Goal: Task Accomplishment & Management: Manage account settings

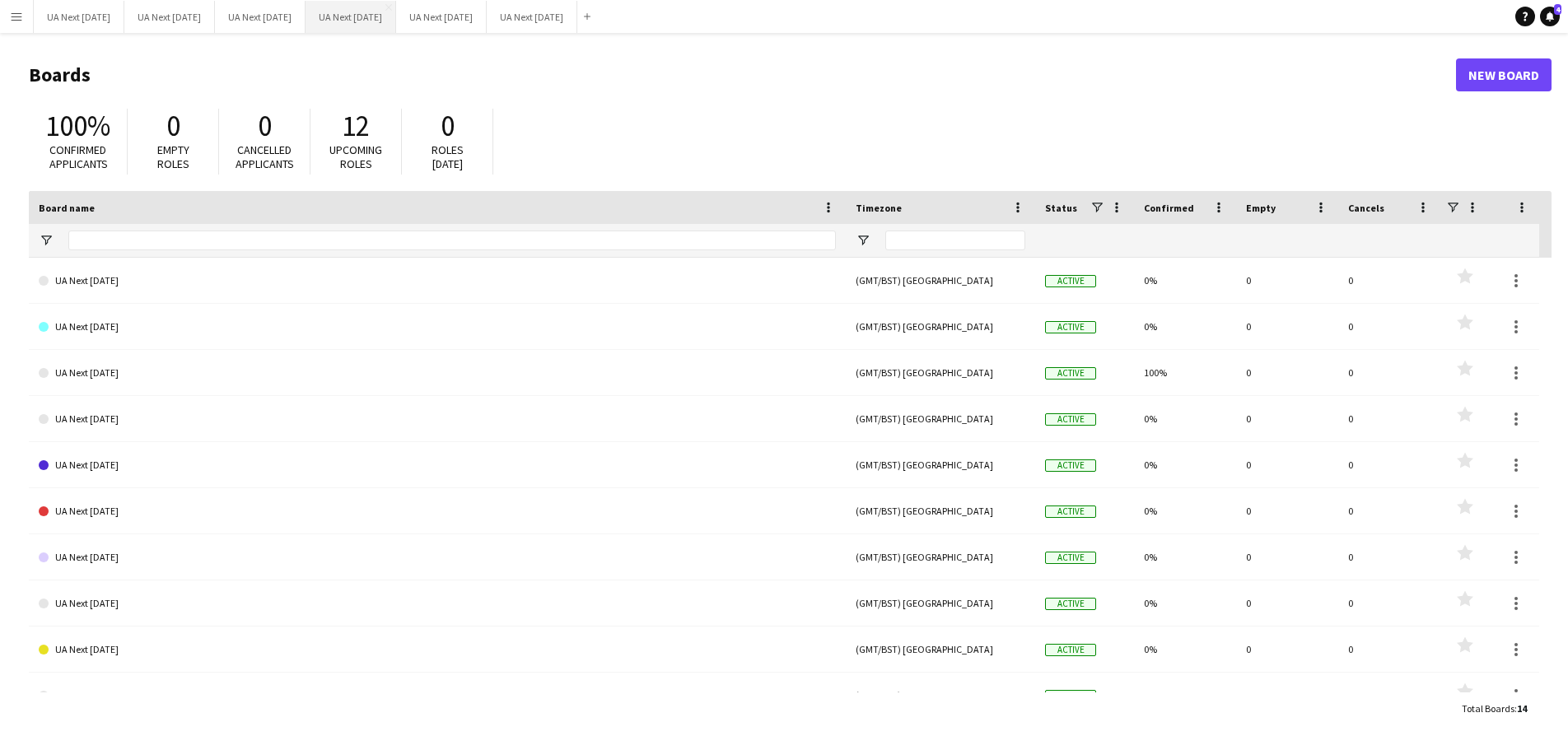
click at [376, 20] on button "UA Next [DATE] Close" at bounding box center [351, 17] width 91 height 32
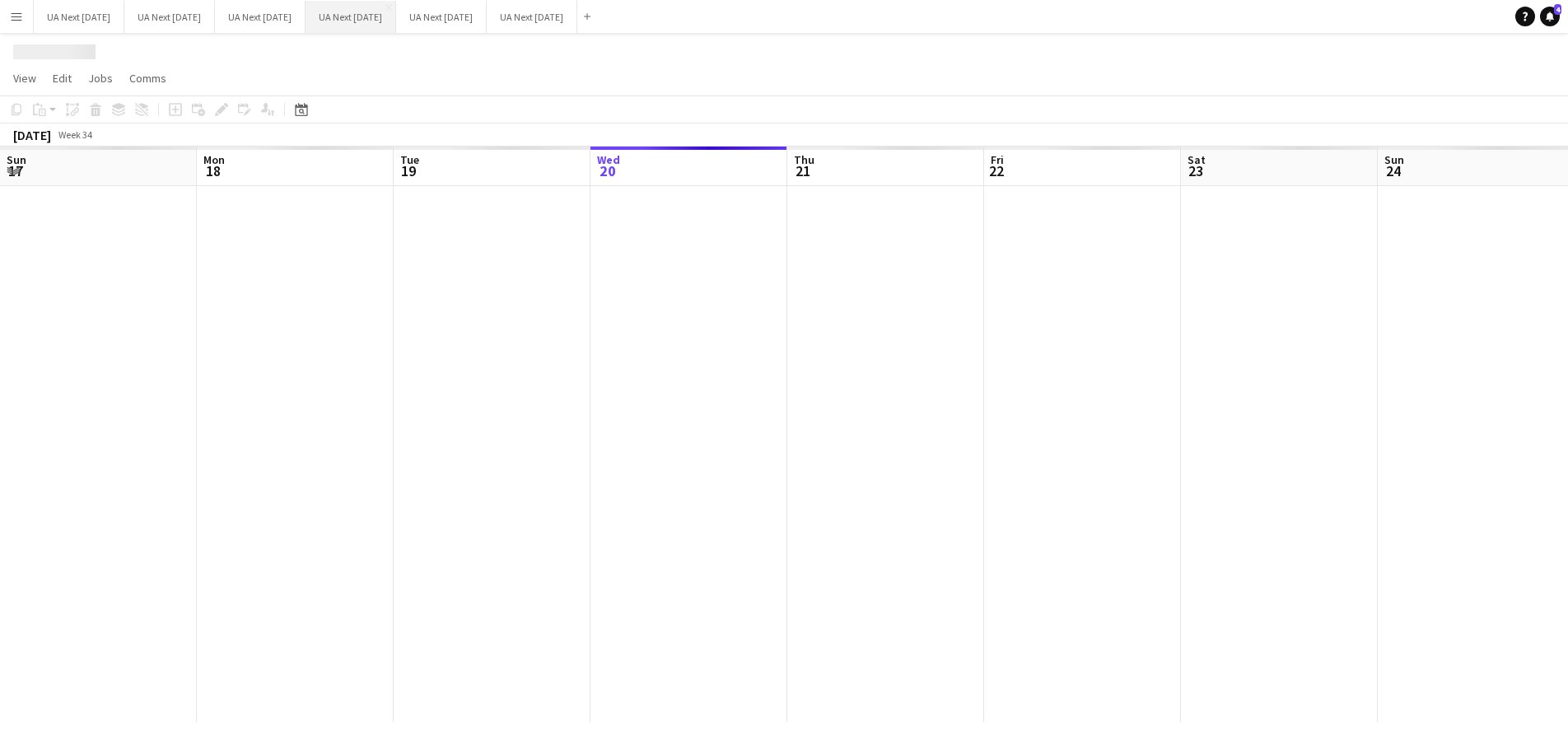
scroll to position [0, 393]
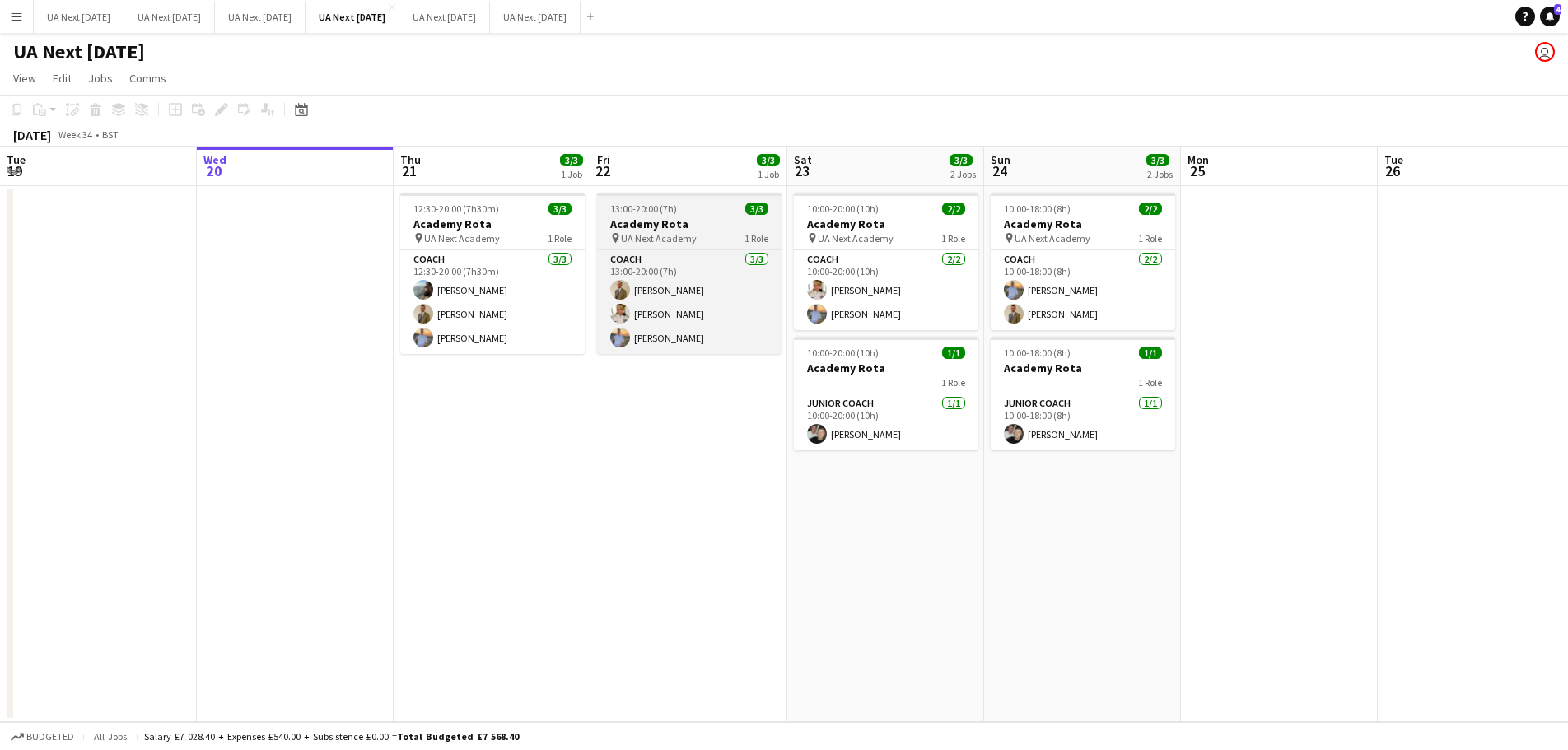
click at [688, 229] on h3 "Academy Rota" at bounding box center [689, 224] width 185 height 15
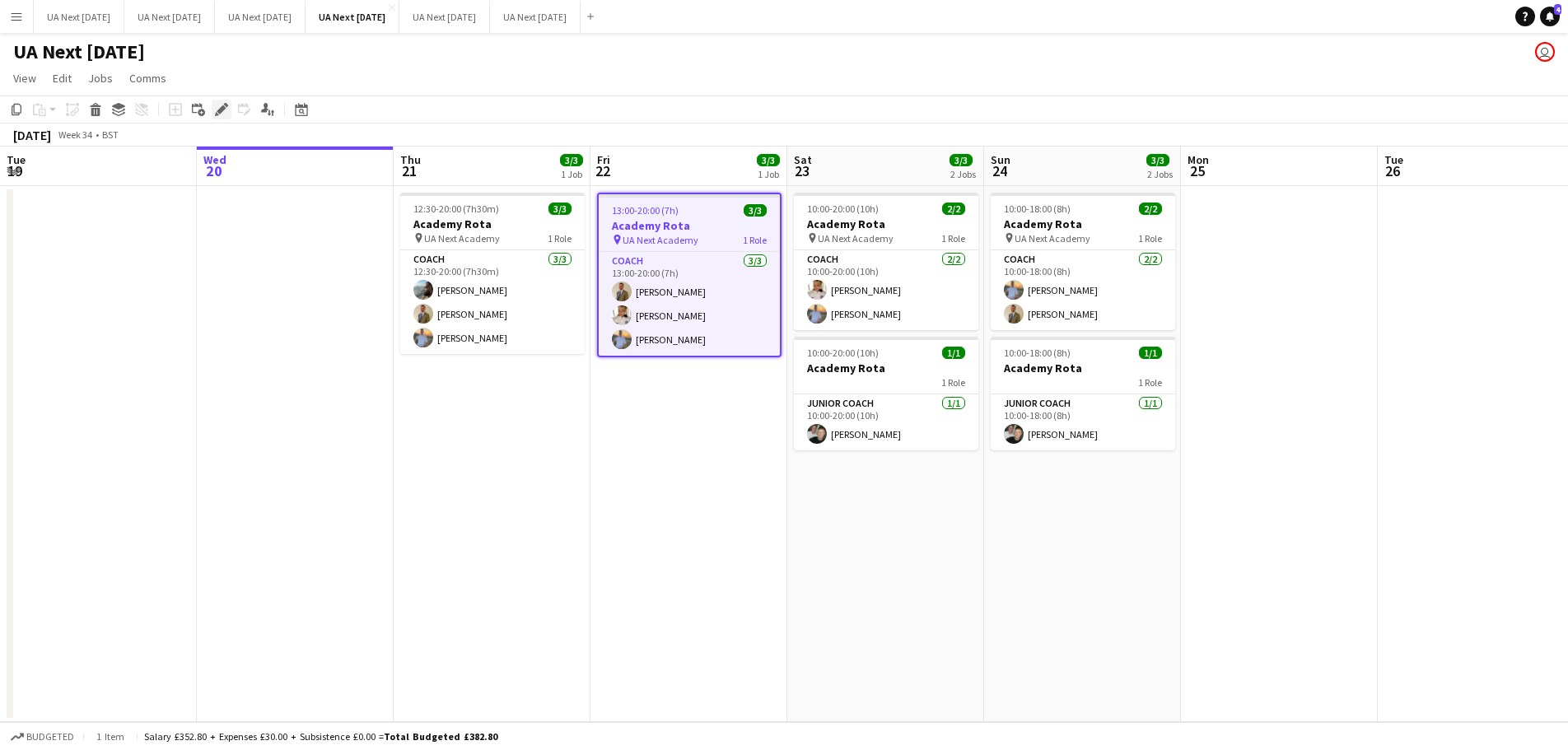
click at [218, 113] on icon at bounding box center [221, 110] width 9 height 9
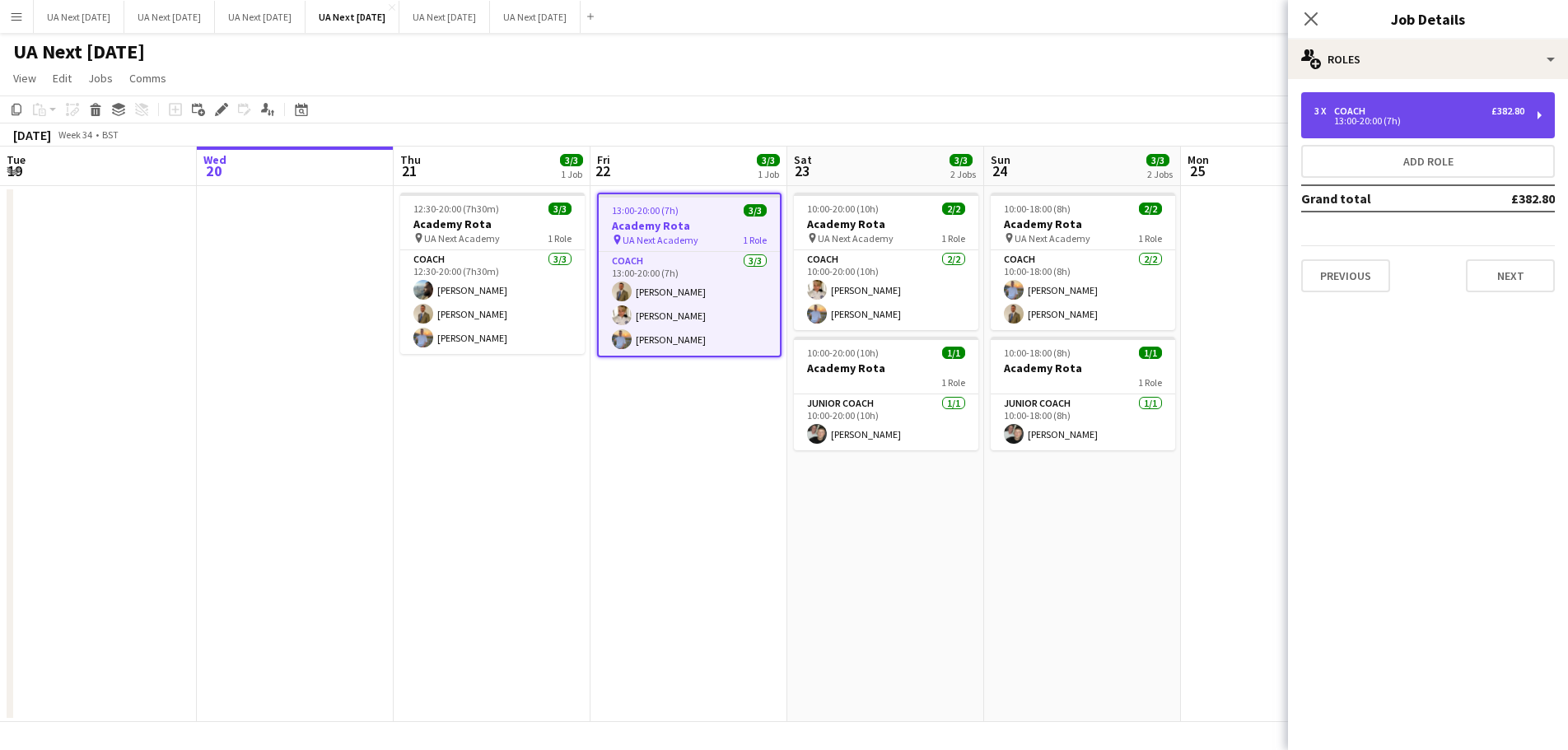
click at [1539, 113] on div "3 x Coach £382.80 13:00-20:00 (7h)" at bounding box center [1428, 115] width 254 height 46
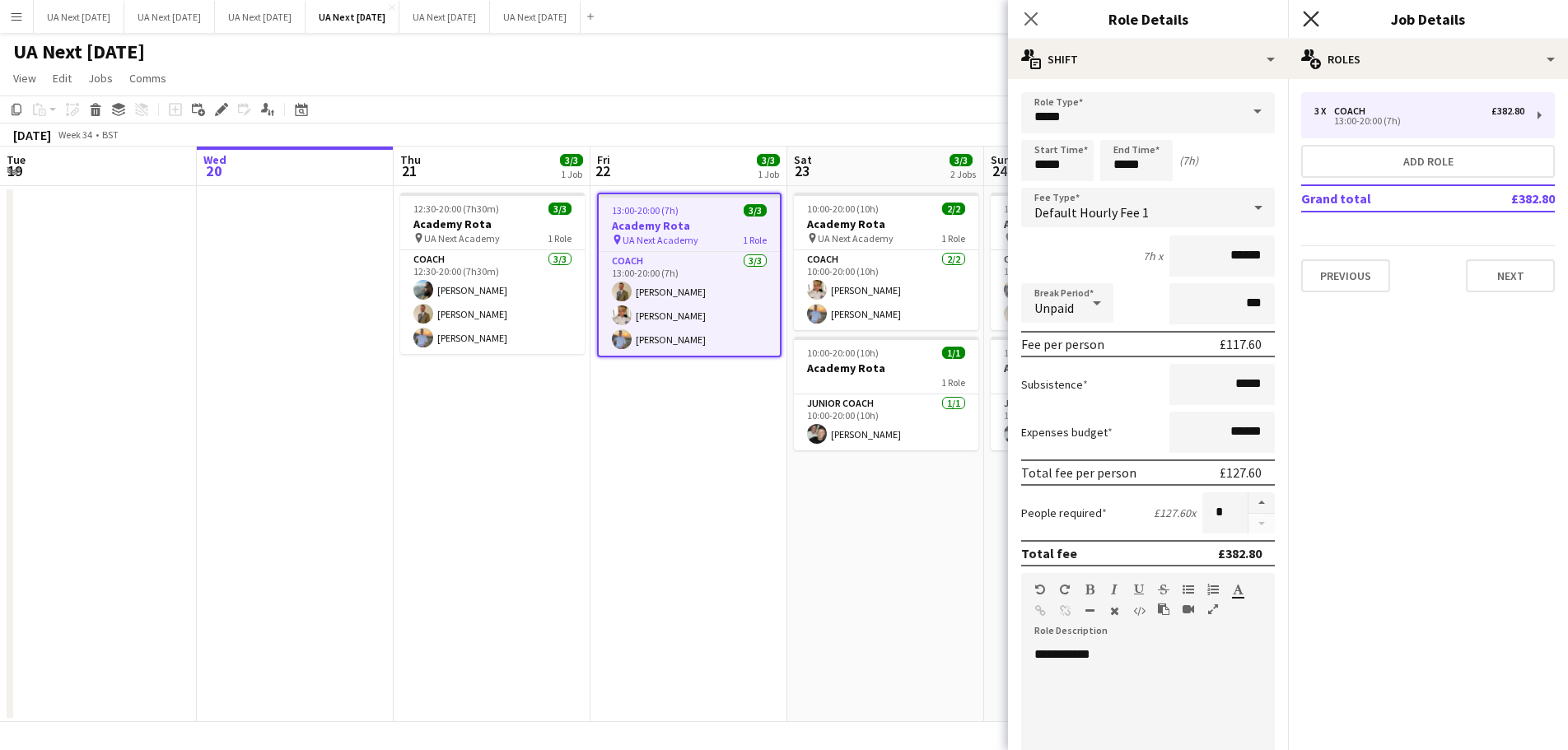
click at [1312, 22] on icon "Close pop-in" at bounding box center [1310, 18] width 16 height 16
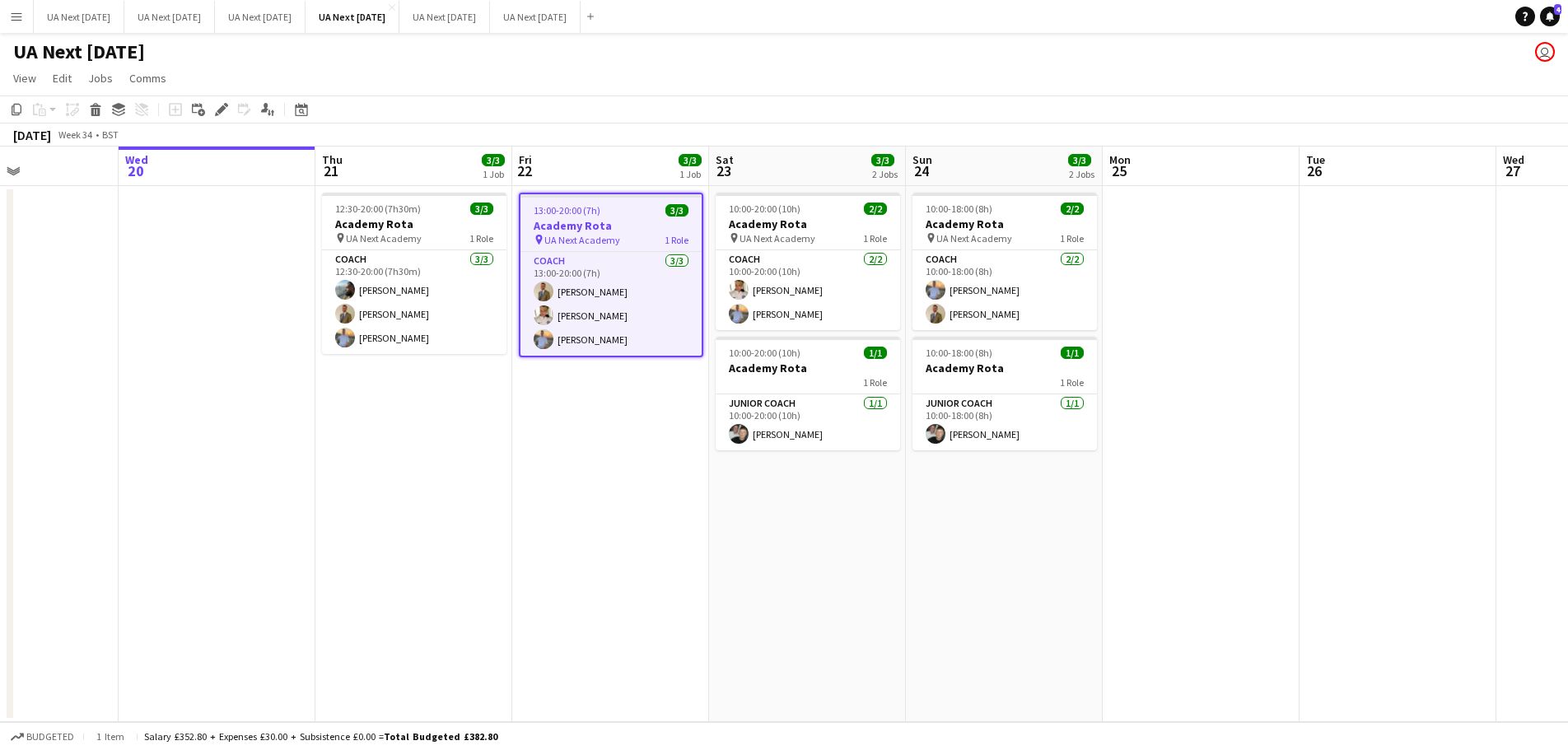
scroll to position [0, 670]
click at [582, 384] on app-date-cell "13:00-20:00 (7h) 3/3 Academy Rota pin UA Next Academy 1 Role Coach [DATE] 13:00…" at bounding box center [609, 453] width 197 height 536
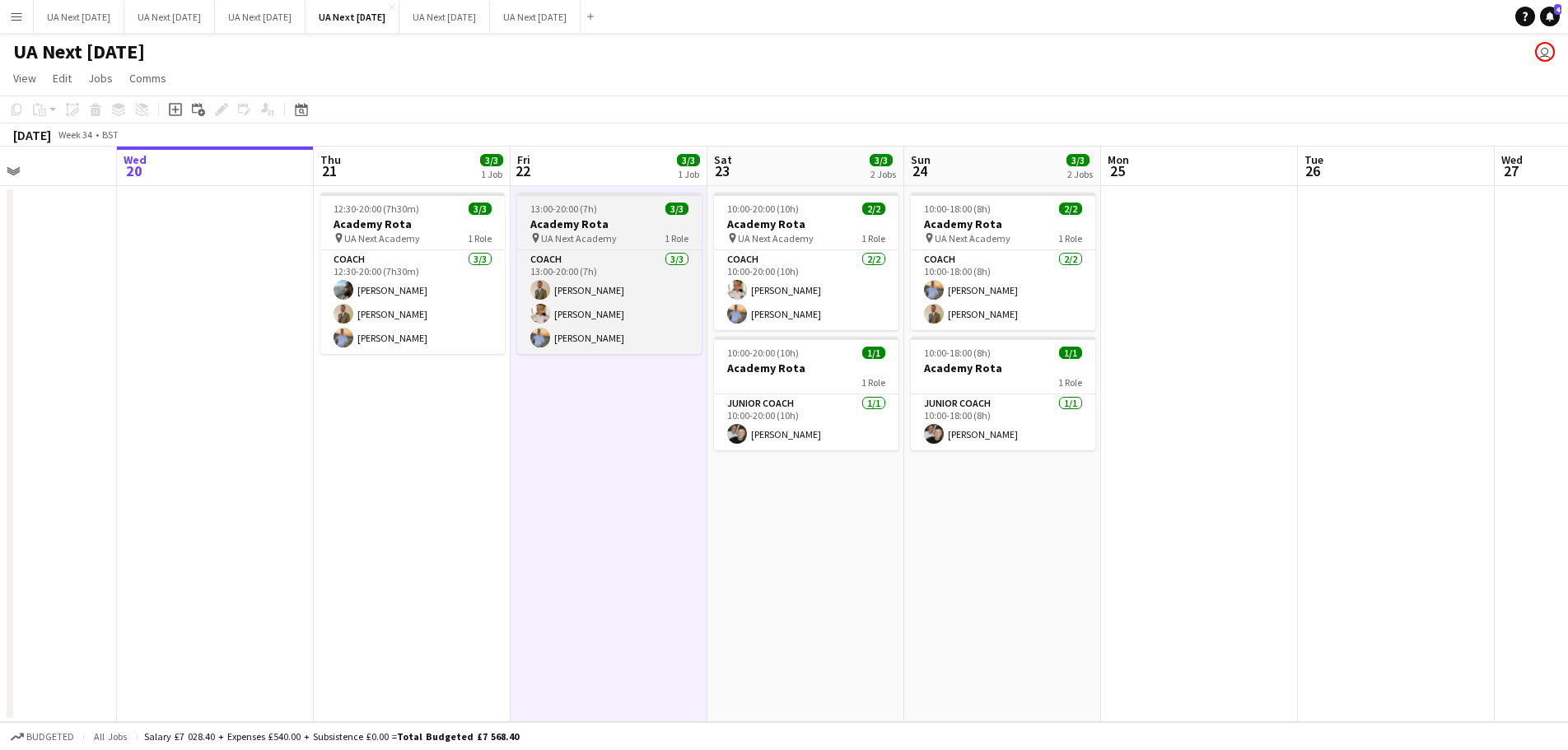
click at [603, 238] on span "UA Next Academy" at bounding box center [579, 238] width 76 height 12
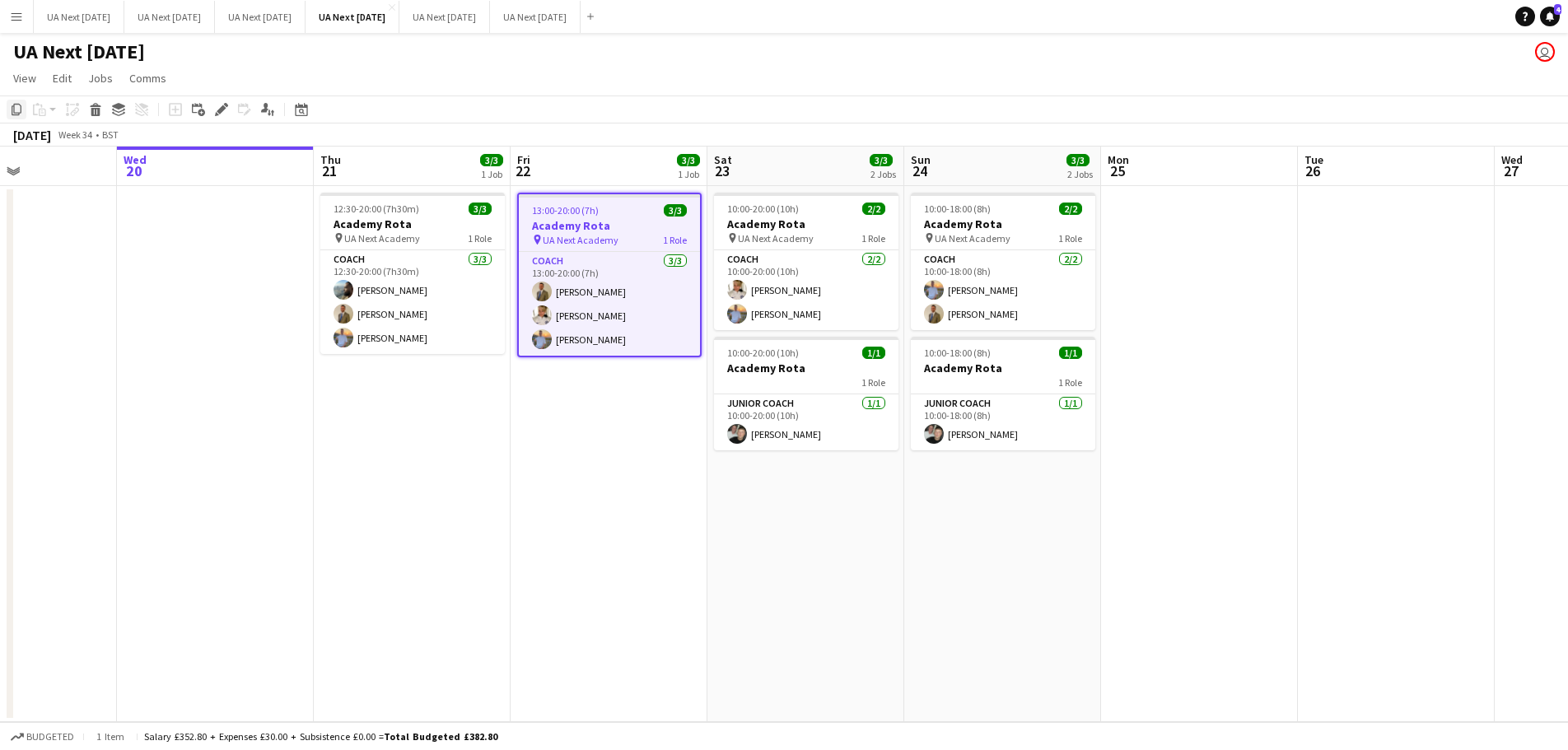
click at [16, 113] on icon at bounding box center [16, 109] width 9 height 11
click at [589, 420] on app-date-cell "13:00-20:00 (7h) 3/3 Academy Rota pin UA Next Academy 1 Role Coach [DATE] 13:00…" at bounding box center [609, 453] width 197 height 536
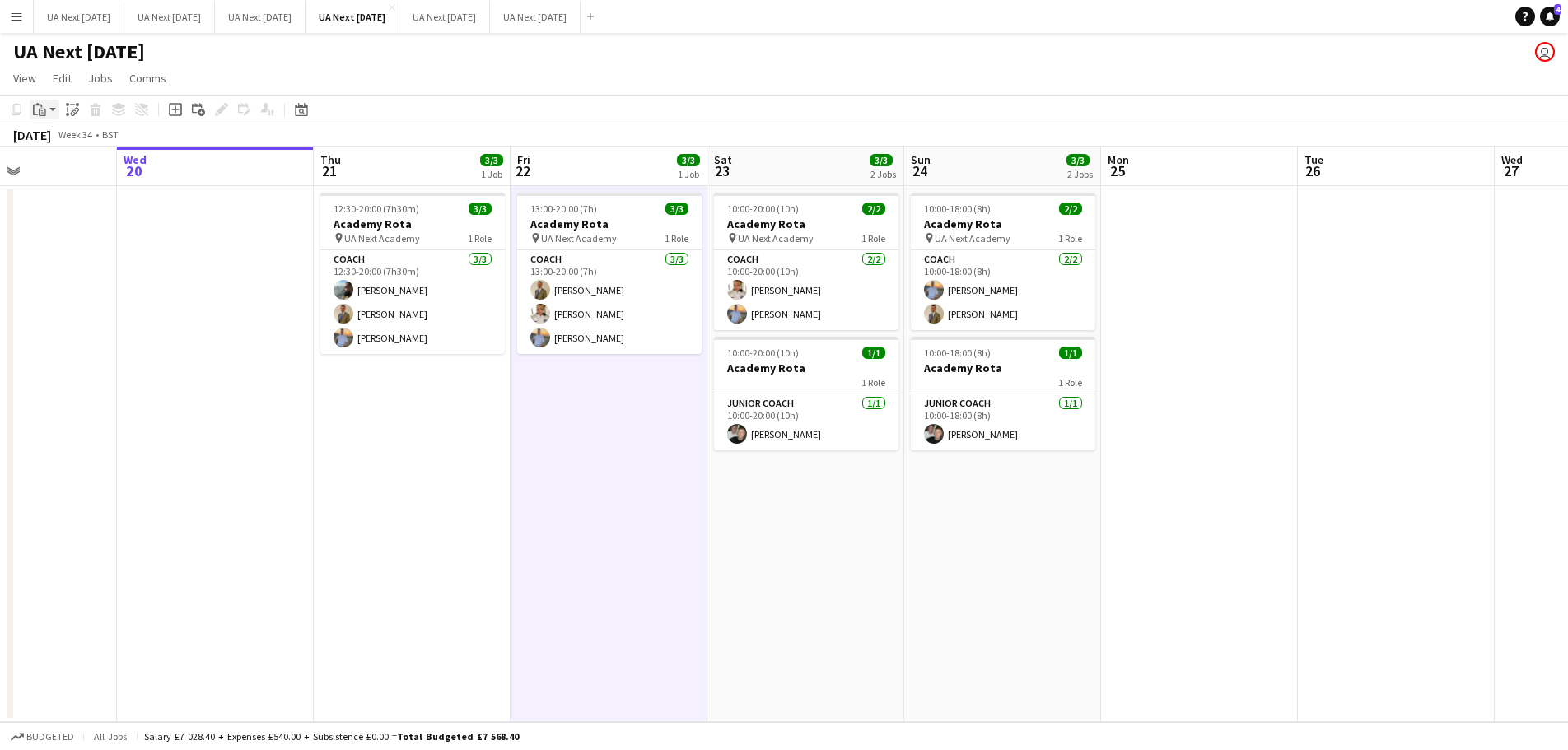
click at [52, 110] on app-action-btn "Paste" at bounding box center [44, 109] width 29 height 20
click at [61, 143] on link "Paste Ctrl+V" at bounding box center [120, 141] width 155 height 15
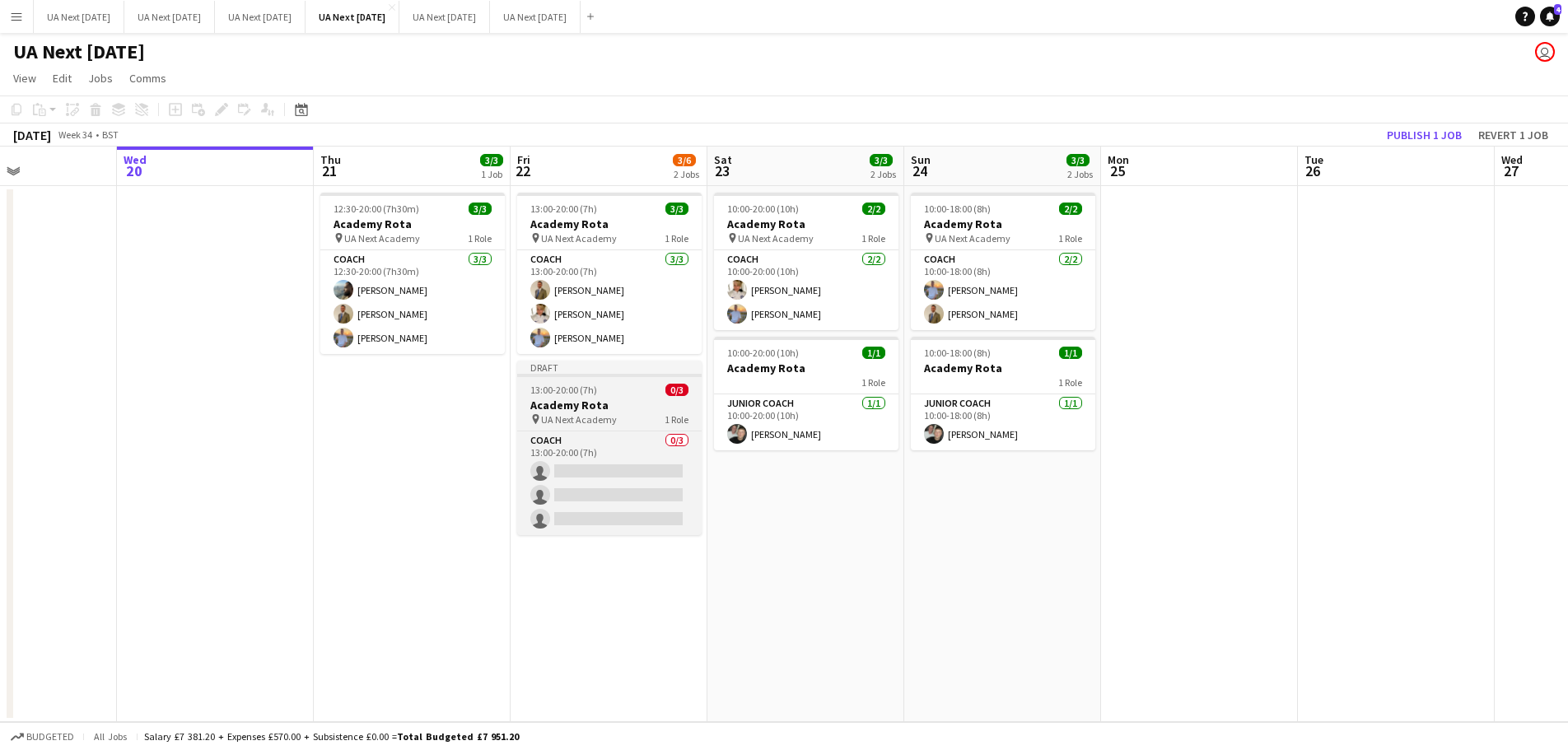
click at [625, 405] on h3 "Academy Rota" at bounding box center [609, 405] width 185 height 15
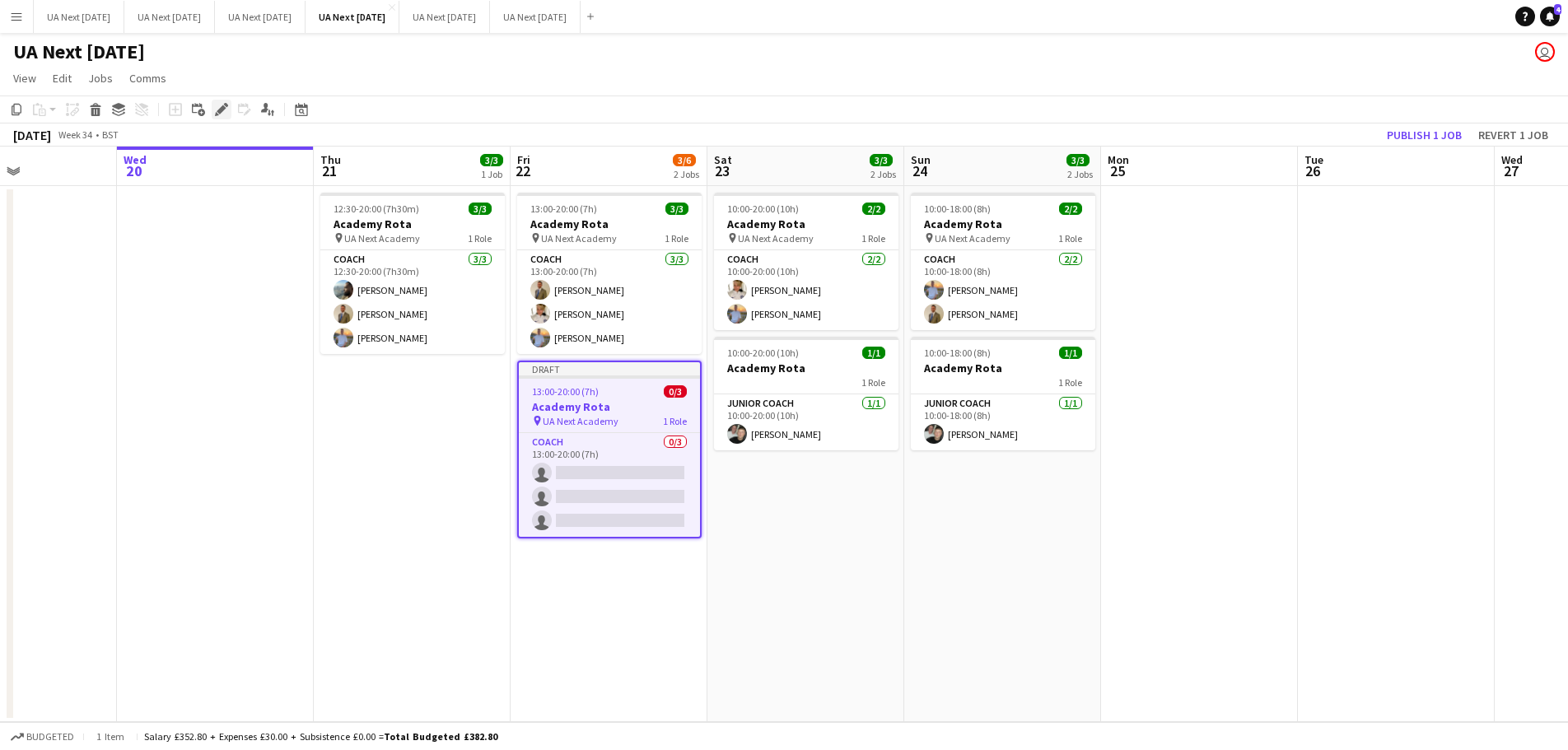
click at [221, 111] on icon at bounding box center [221, 110] width 9 height 9
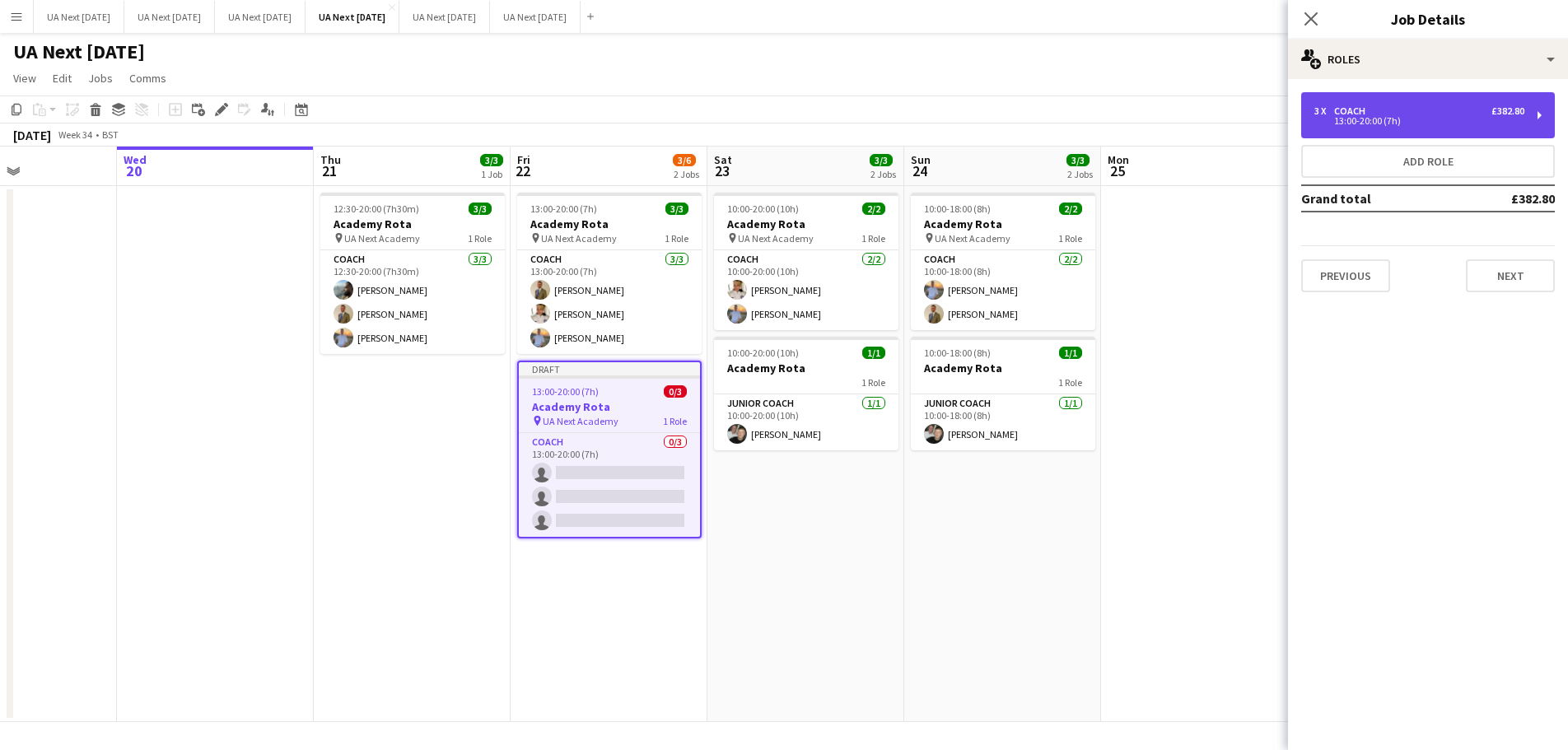
click at [1539, 112] on div "3 x Coach £382.80 13:00-20:00 (7h)" at bounding box center [1428, 115] width 254 height 46
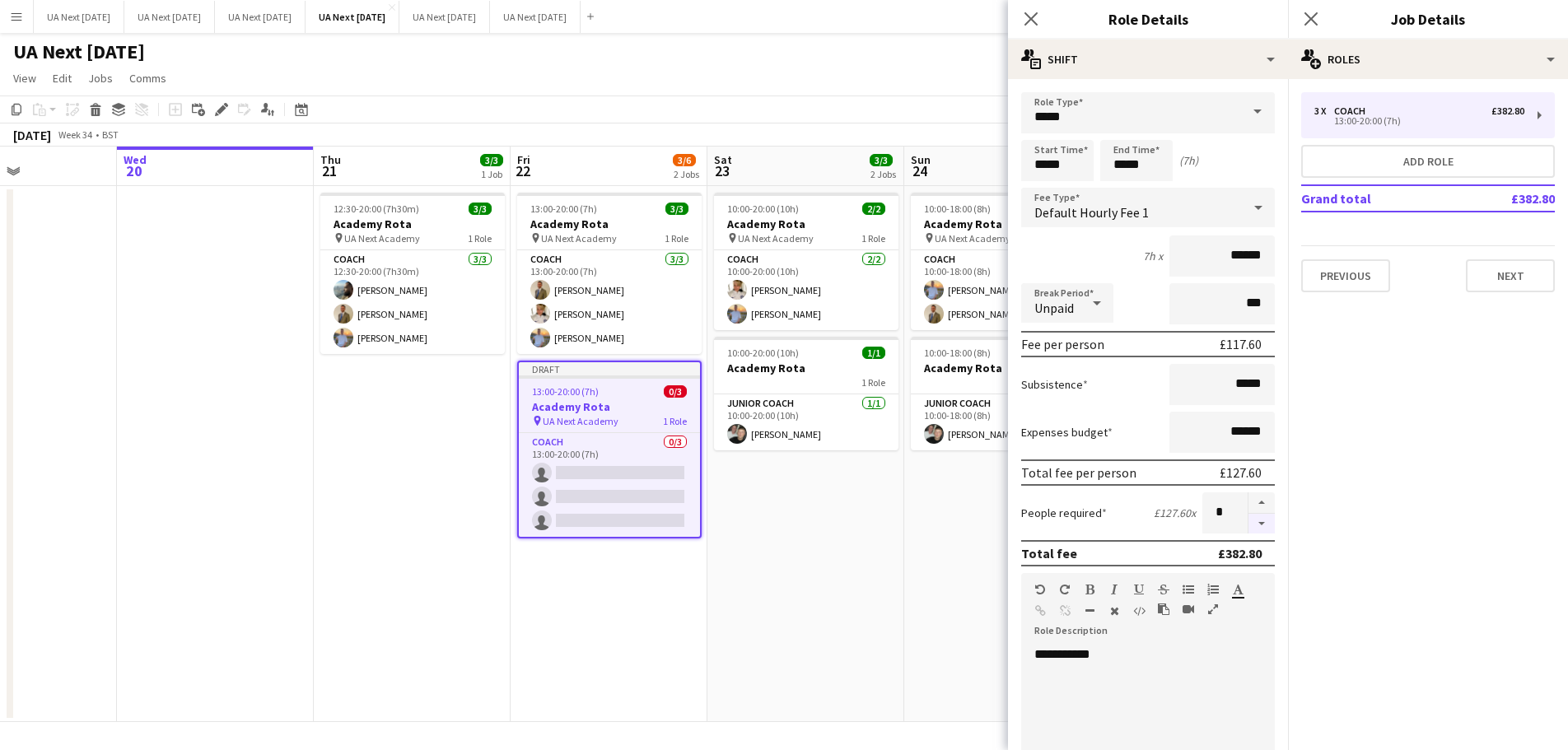
click at [1249, 525] on button "button" at bounding box center [1262, 524] width 27 height 21
type input "*"
click at [1032, 20] on icon "Close pop-in" at bounding box center [1030, 18] width 16 height 16
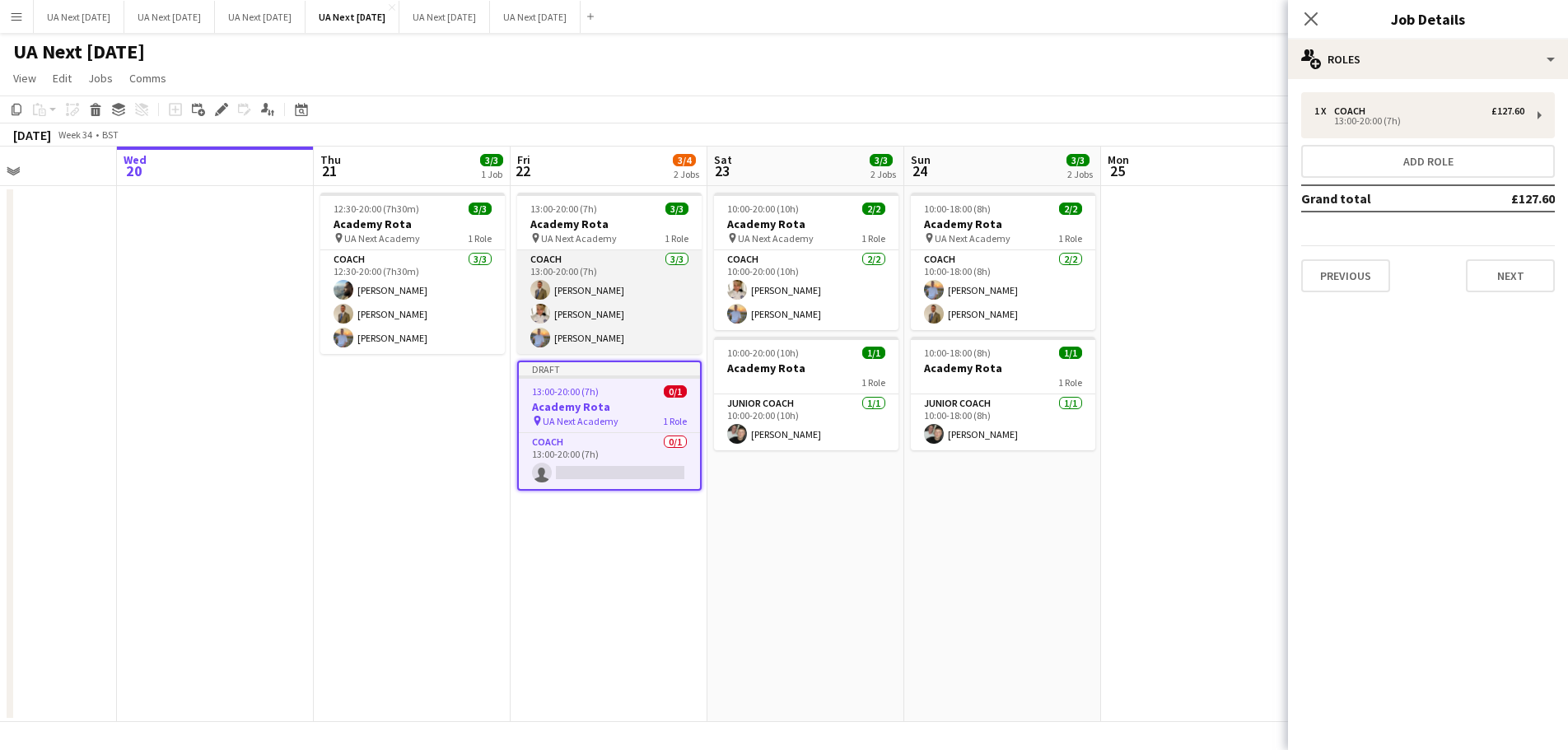
scroll to position [0, 669]
drag, startPoint x: 1307, startPoint y: 21, endPoint x: 631, endPoint y: 268, distance: 719.7
click at [631, 268] on app-card-role "Coach [DATE] 13:00-20:00 (7h) [PERSON_NAME] [PERSON_NAME] [PERSON_NAME]" at bounding box center [610, 302] width 185 height 103
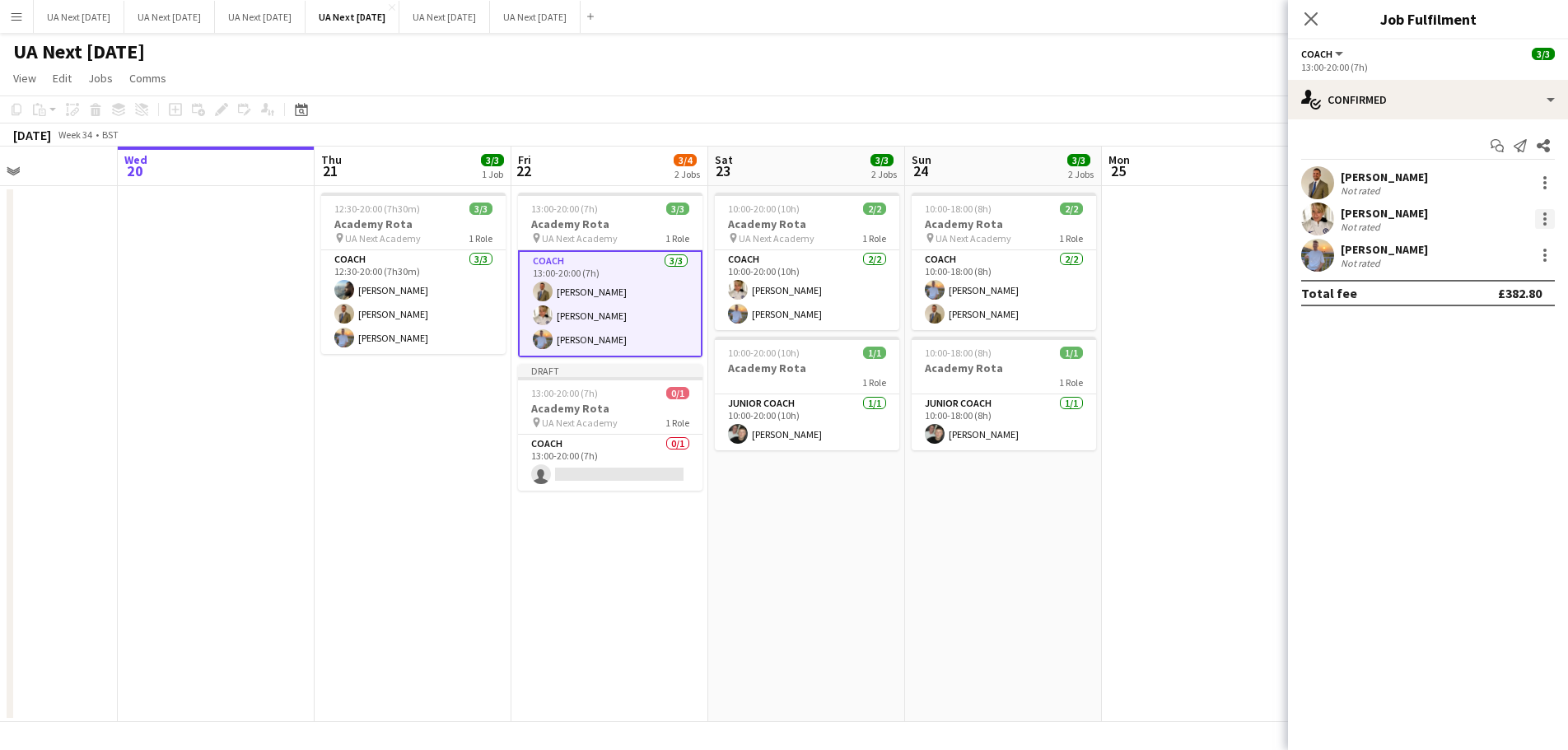
click at [1541, 222] on div at bounding box center [1544, 219] width 20 height 20
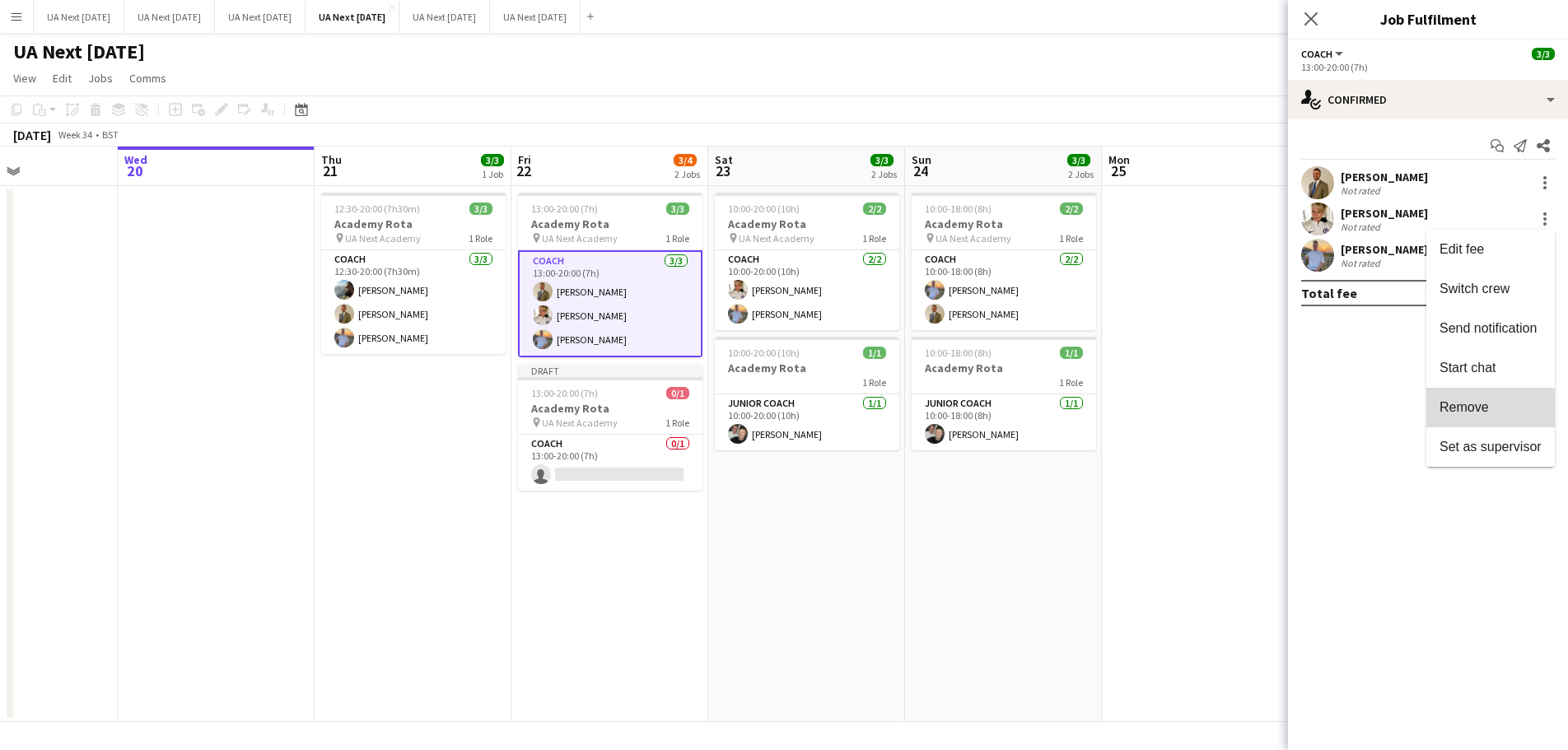
click at [1491, 407] on span "Remove" at bounding box center [1490, 408] width 102 height 15
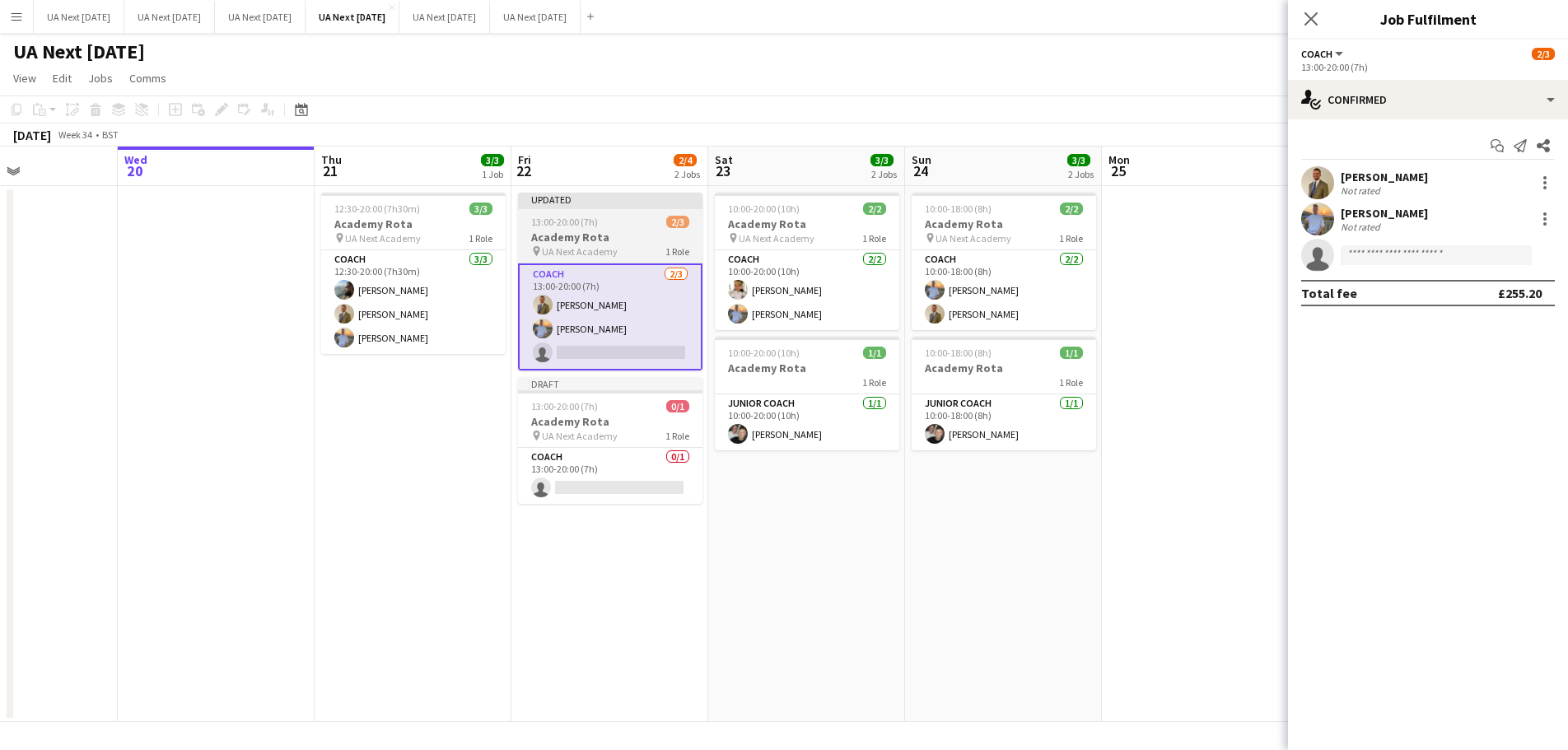
click at [647, 228] on div "13:00-20:00 (7h) 2/3" at bounding box center [610, 222] width 185 height 12
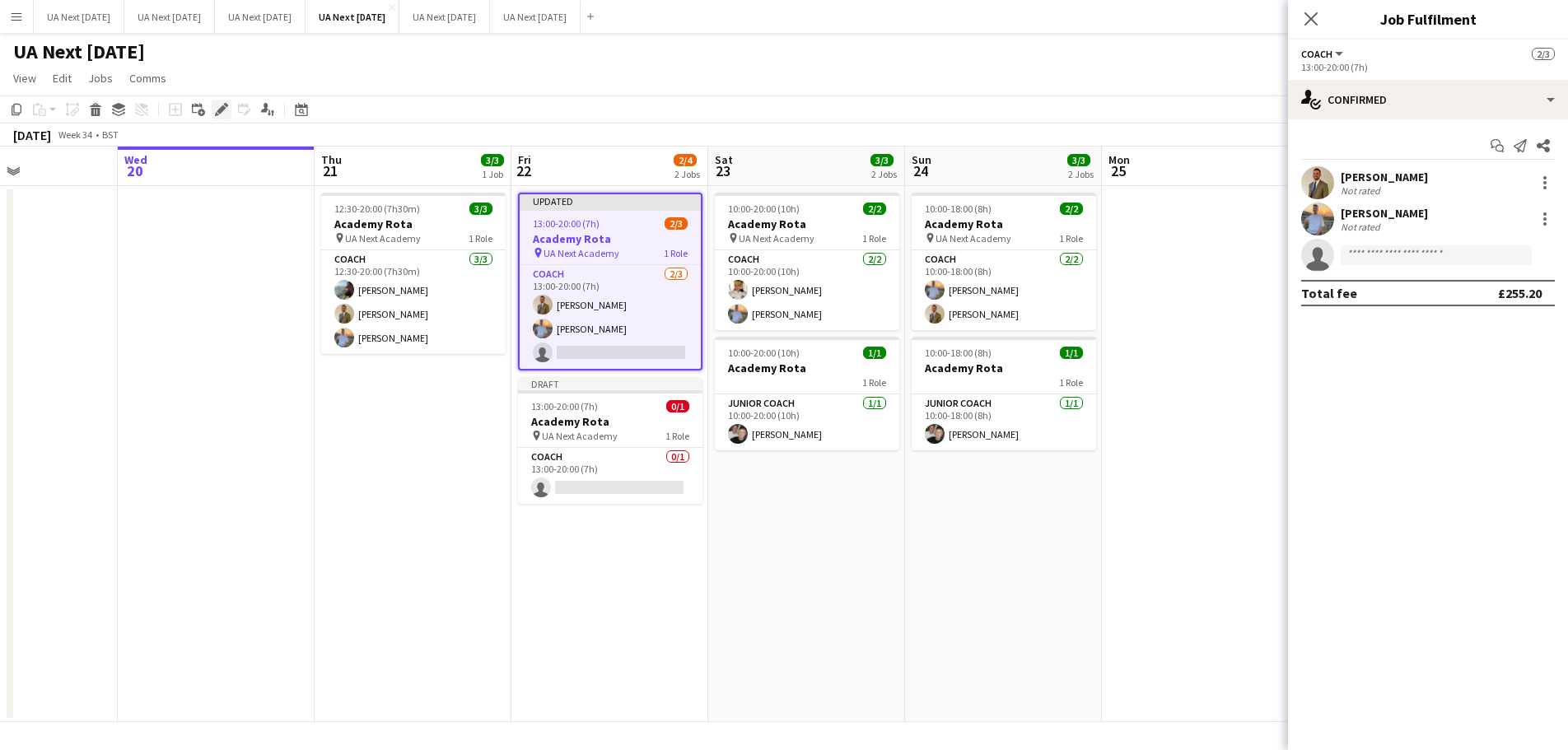
click at [216, 112] on icon "Edit" at bounding box center [222, 110] width 13 height 13
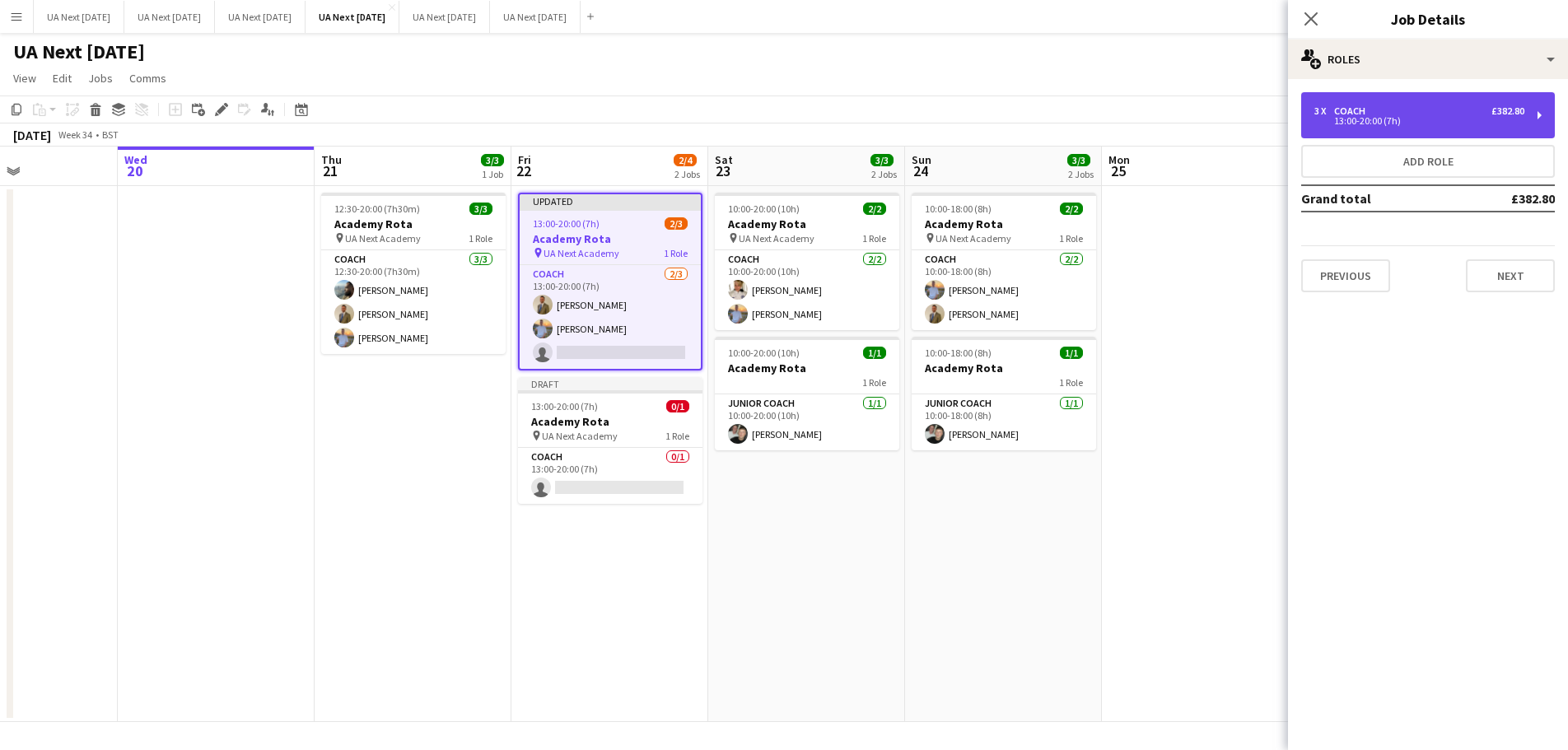
click at [1541, 116] on div "3 x Coach £382.80 13:00-20:00 (7h)" at bounding box center [1428, 115] width 254 height 46
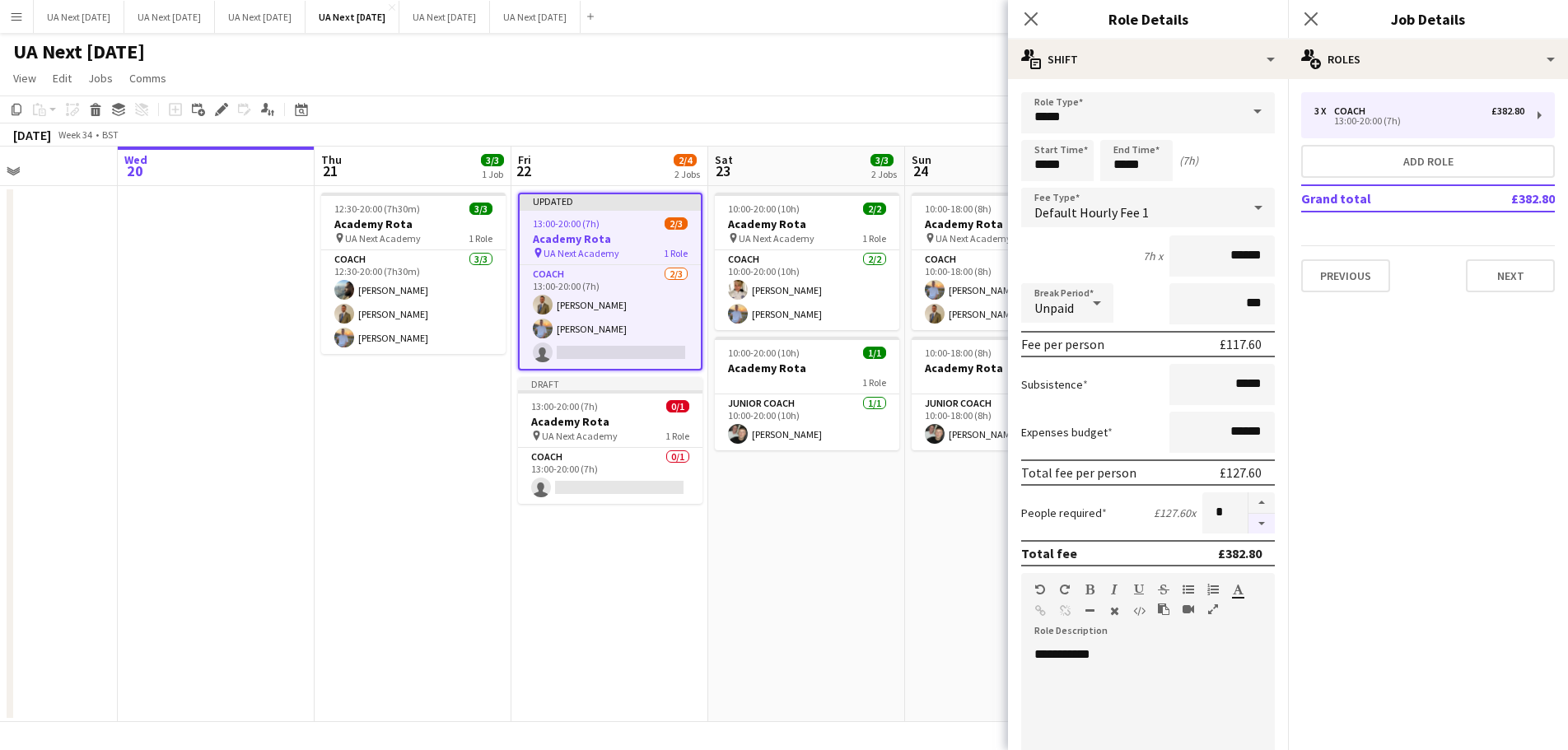
click at [1249, 525] on button "button" at bounding box center [1262, 524] width 27 height 21
type input "*"
click at [1309, 20] on icon at bounding box center [1310, 18] width 16 height 16
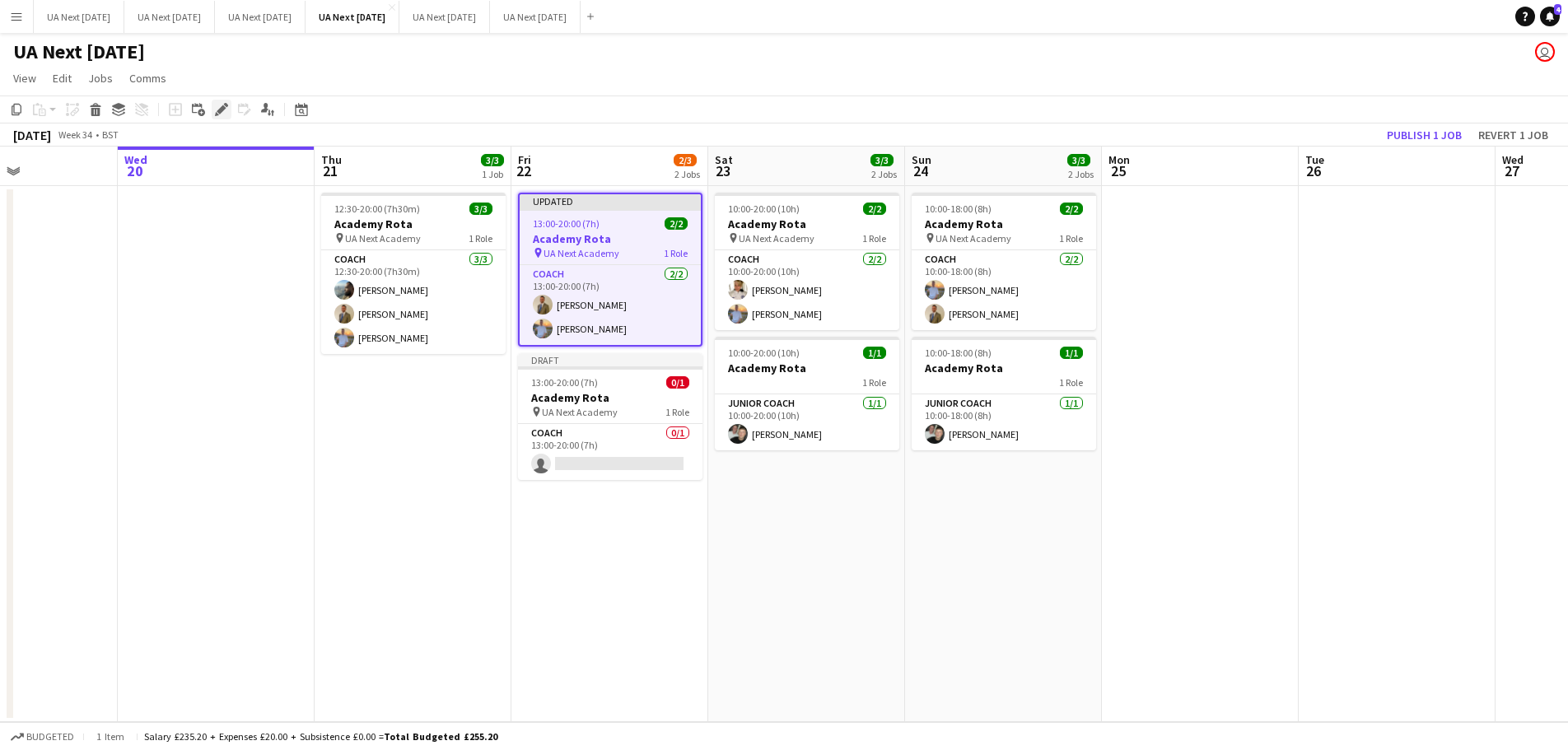
click at [219, 110] on icon at bounding box center [221, 110] width 9 height 9
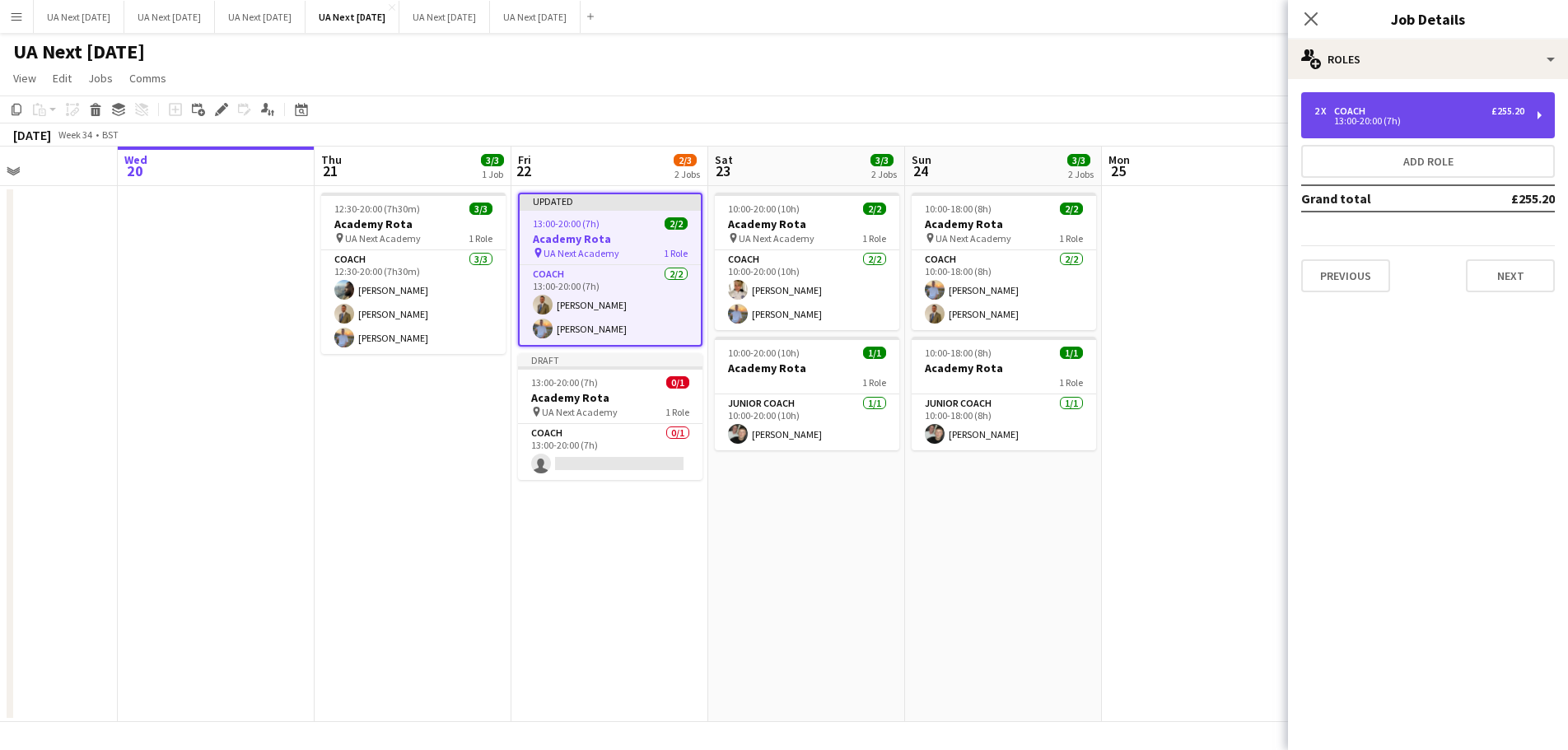
click at [1537, 116] on div "2 x Coach £255.20 13:00-20:00 (7h)" at bounding box center [1428, 115] width 254 height 46
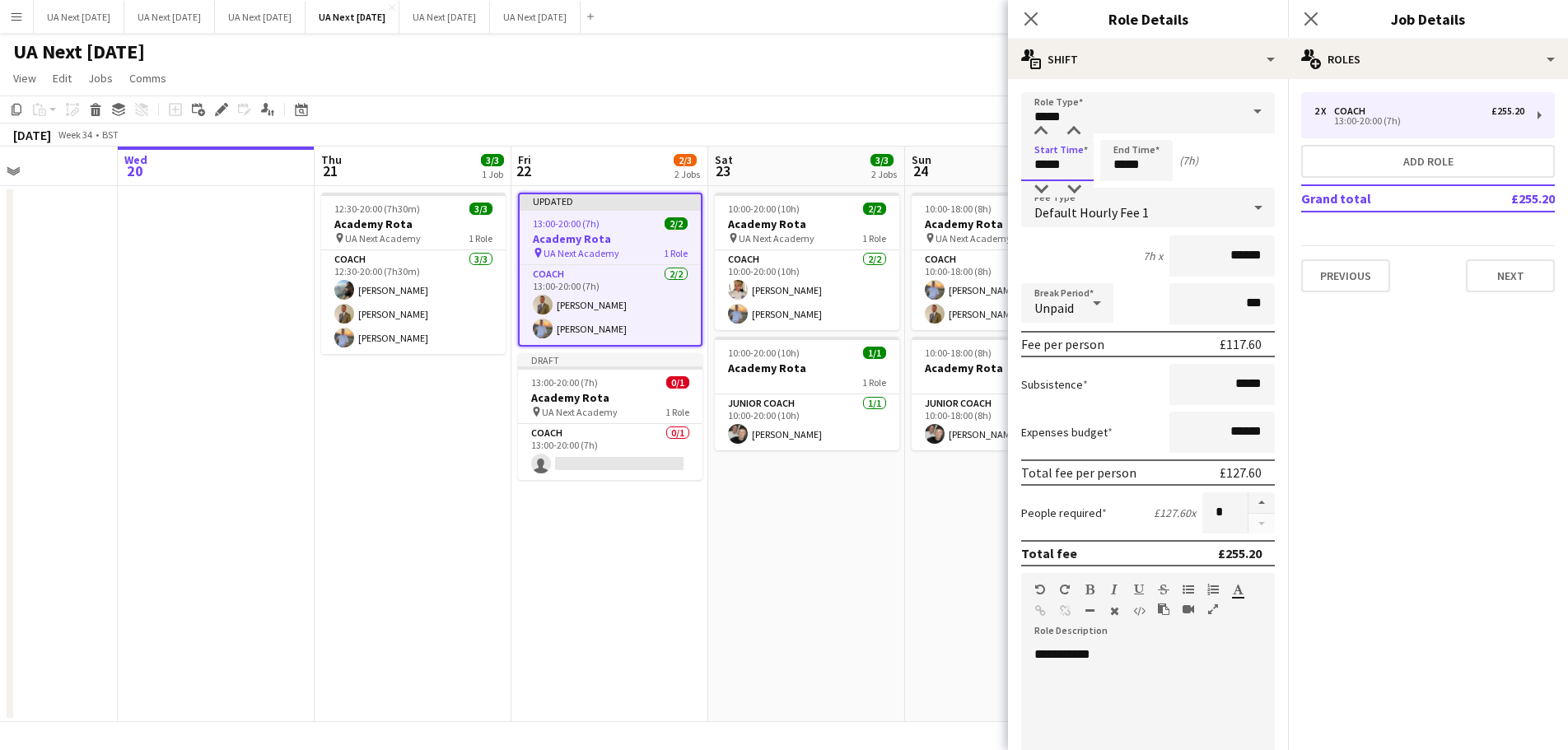
click at [1036, 171] on input "*****" at bounding box center [1057, 160] width 72 height 41
click at [1043, 185] on div at bounding box center [1040, 189] width 33 height 16
type input "*****"
click at [1043, 185] on div at bounding box center [1040, 189] width 33 height 16
click at [1033, 20] on icon "Close pop-in" at bounding box center [1030, 18] width 16 height 16
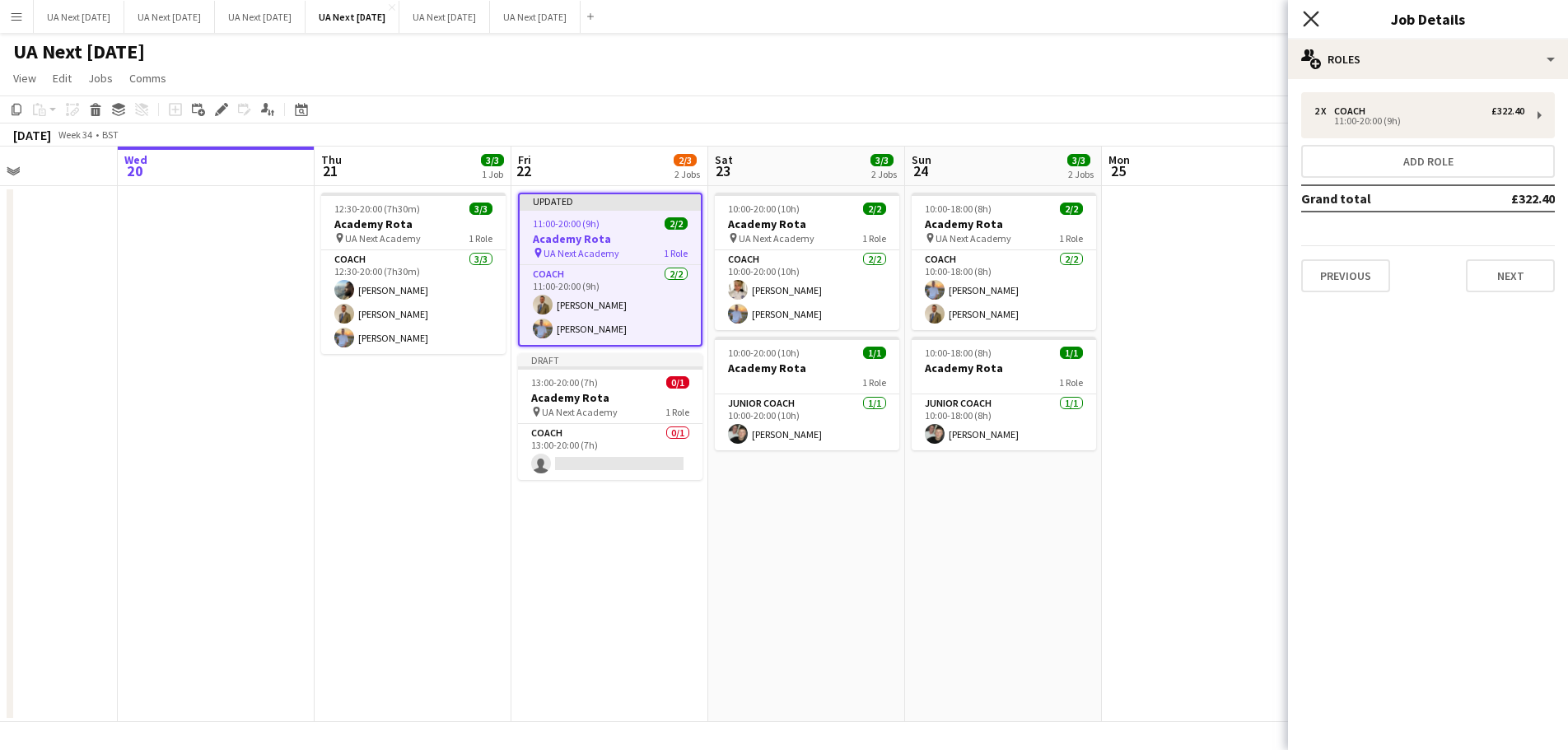
click at [1313, 20] on icon "Close pop-in" at bounding box center [1310, 18] width 16 height 16
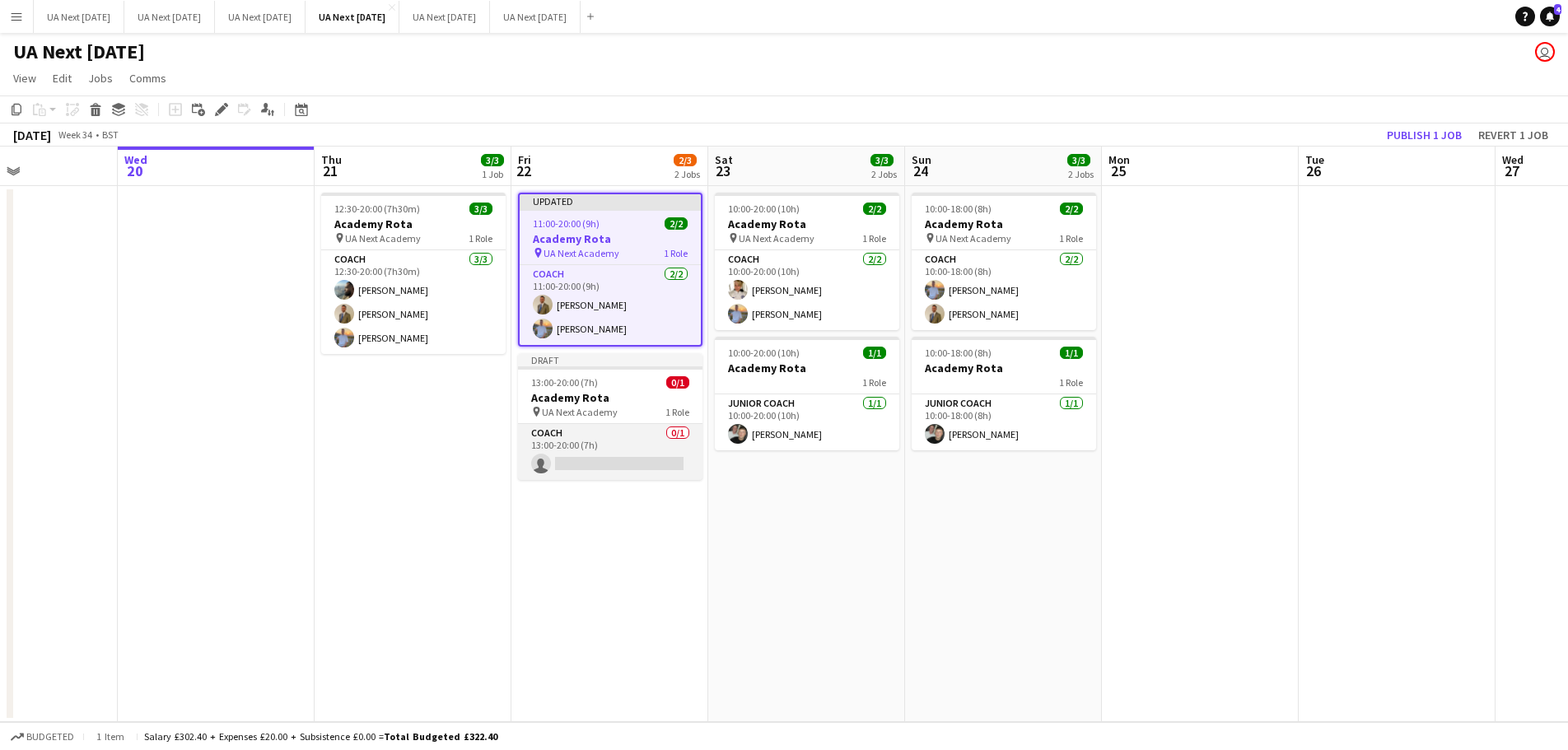
click at [593, 465] on app-card-role "Coach 0/1 13:00-20:00 (7h) single-neutral-actions" at bounding box center [610, 451] width 185 height 56
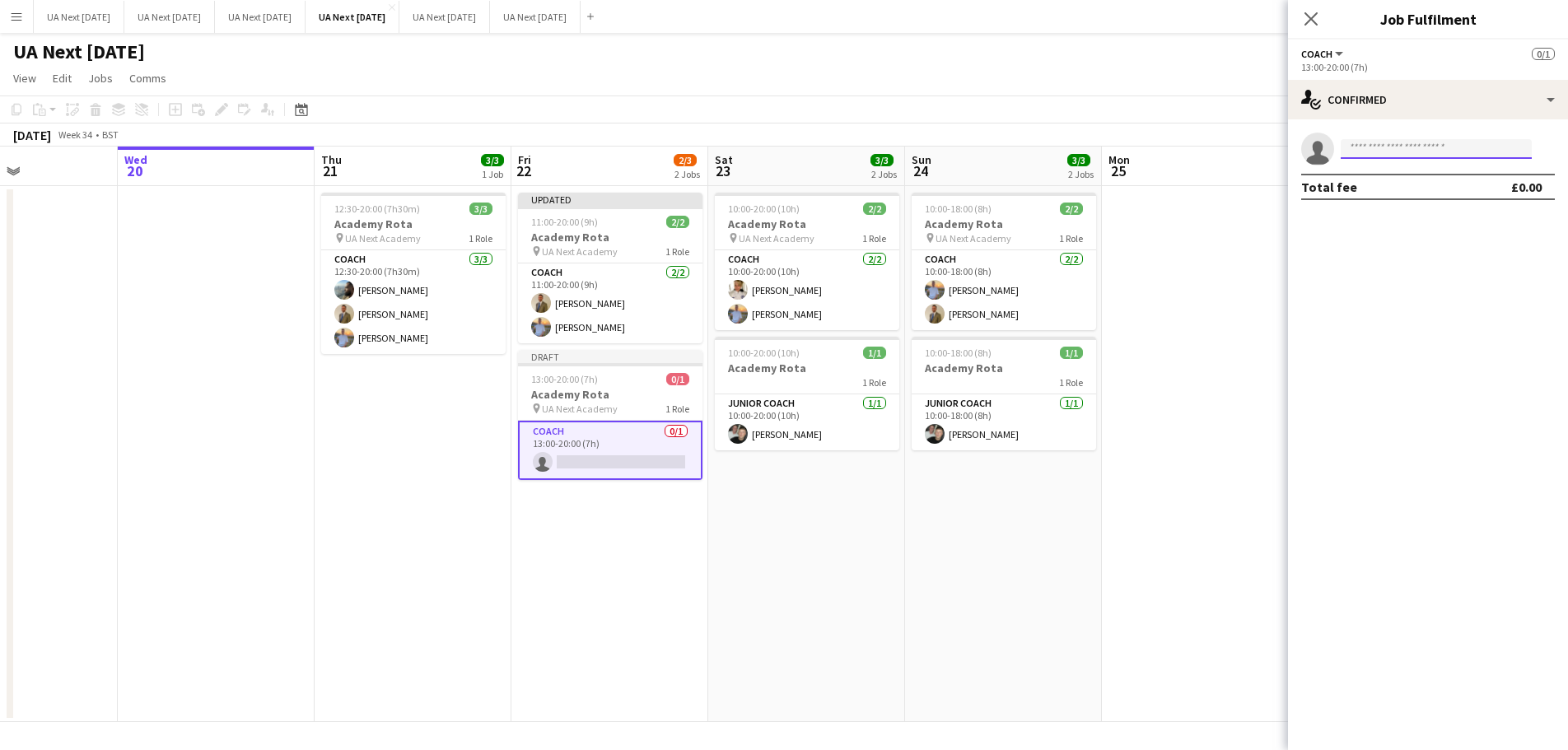
click at [1396, 147] on input at bounding box center [1435, 149] width 191 height 20
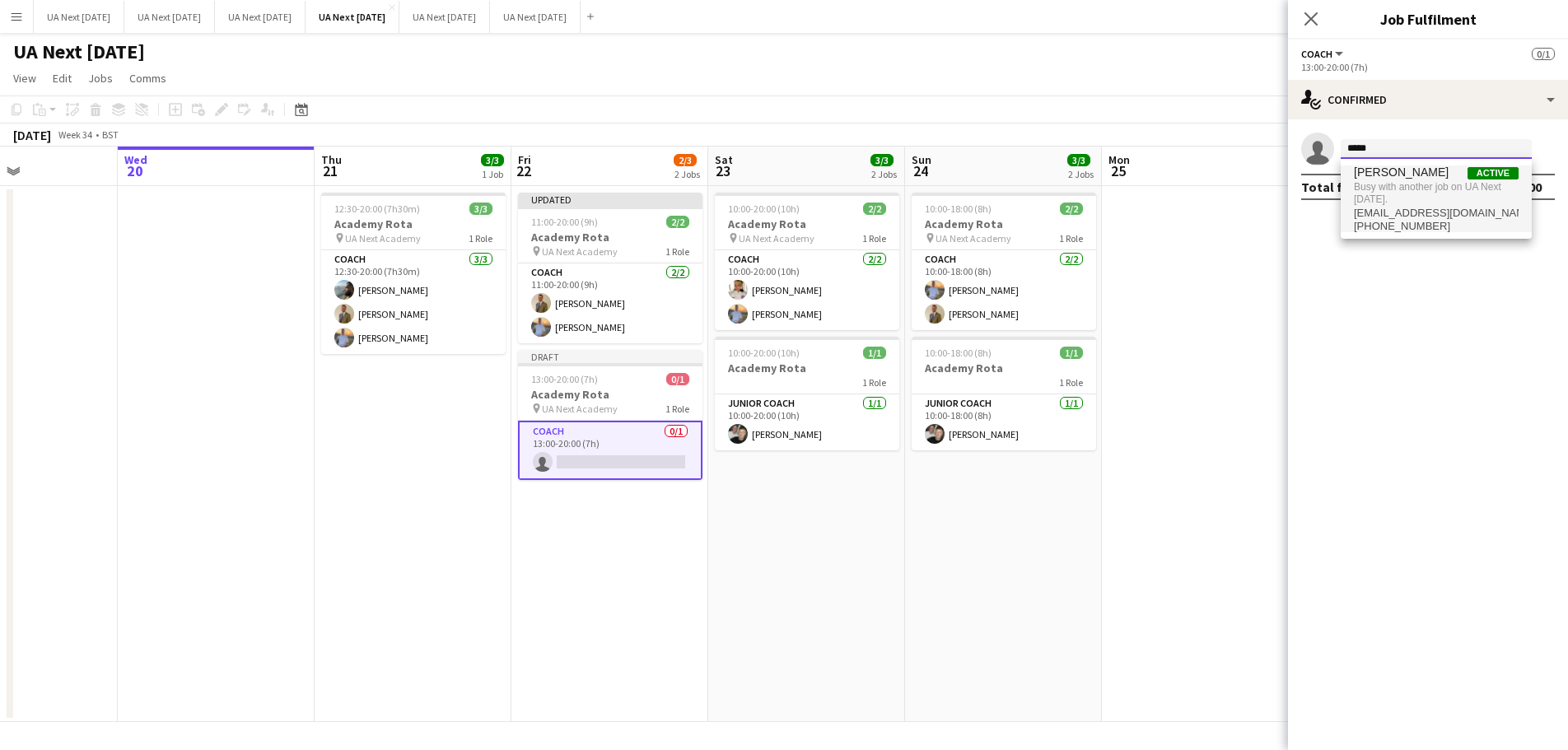
type input "*****"
click at [1376, 226] on span "[PHONE_NUMBER]" at bounding box center [1436, 227] width 165 height 13
type input "*****"
click at [1312, 20] on icon at bounding box center [1310, 18] width 16 height 16
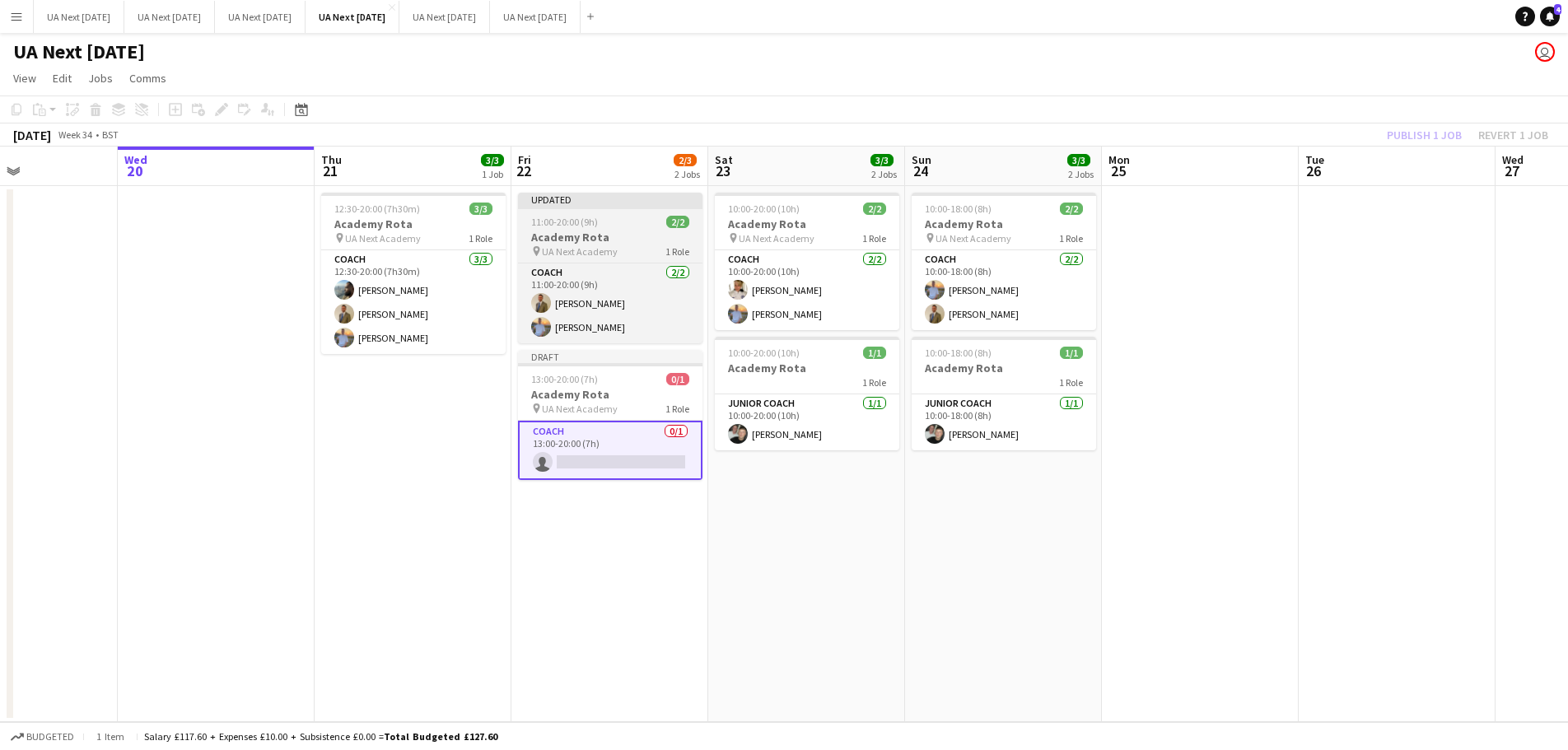
click at [605, 254] on span "UA Next Academy" at bounding box center [579, 251] width 76 height 12
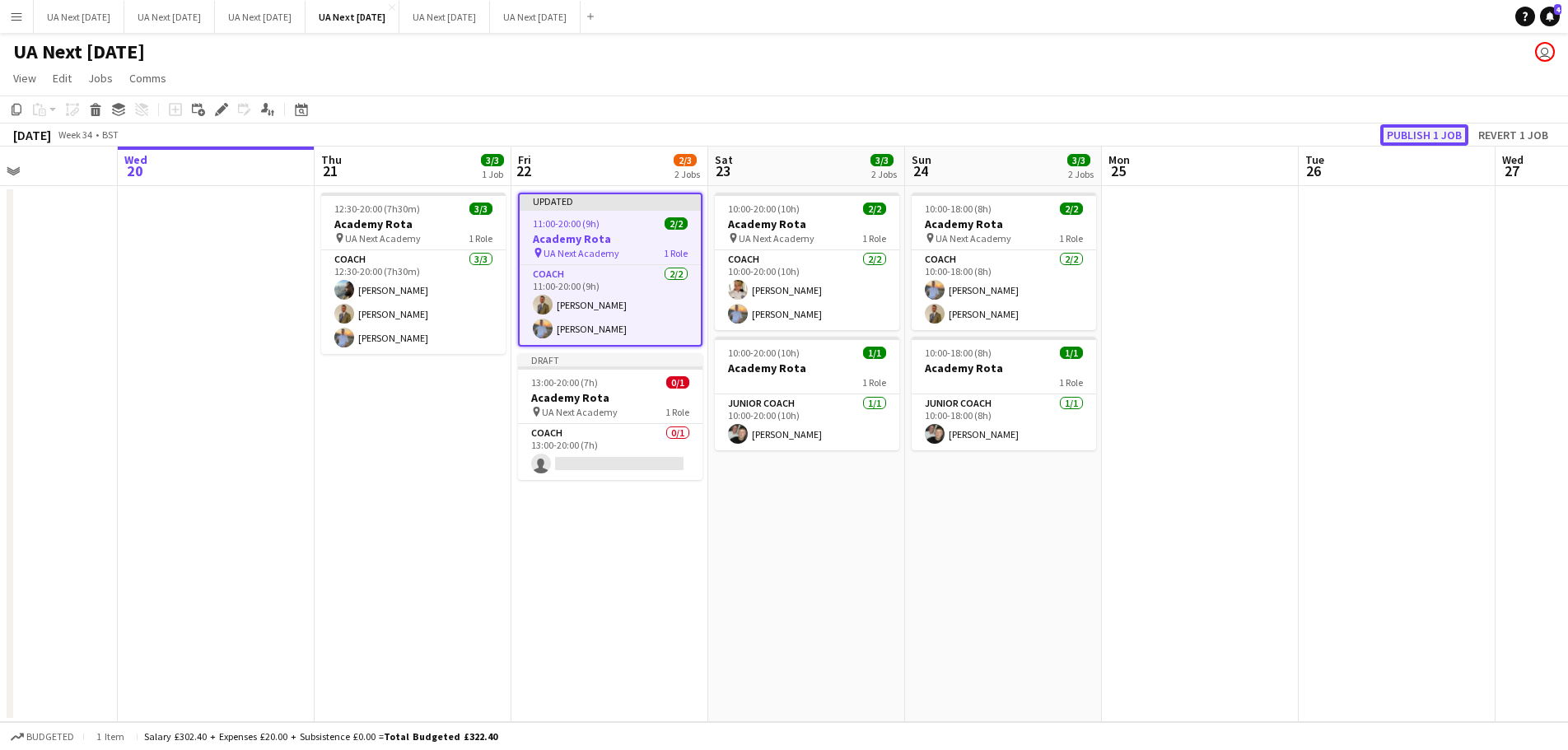
click at [1421, 139] on button "Publish 1 job" at bounding box center [1424, 135] width 88 height 22
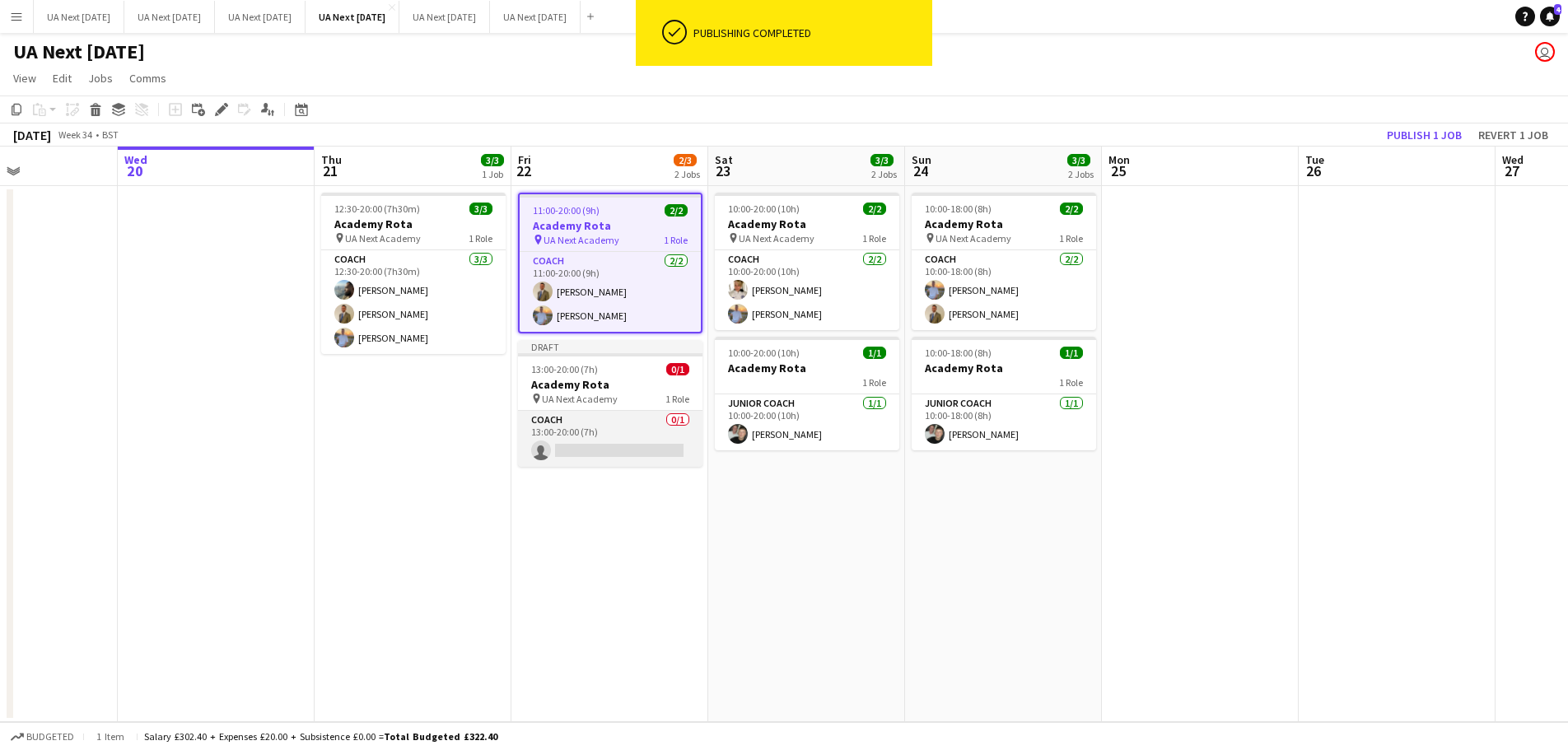
click at [616, 452] on app-card-role "Coach 0/1 13:00-20:00 (7h) single-neutral-actions" at bounding box center [610, 438] width 185 height 56
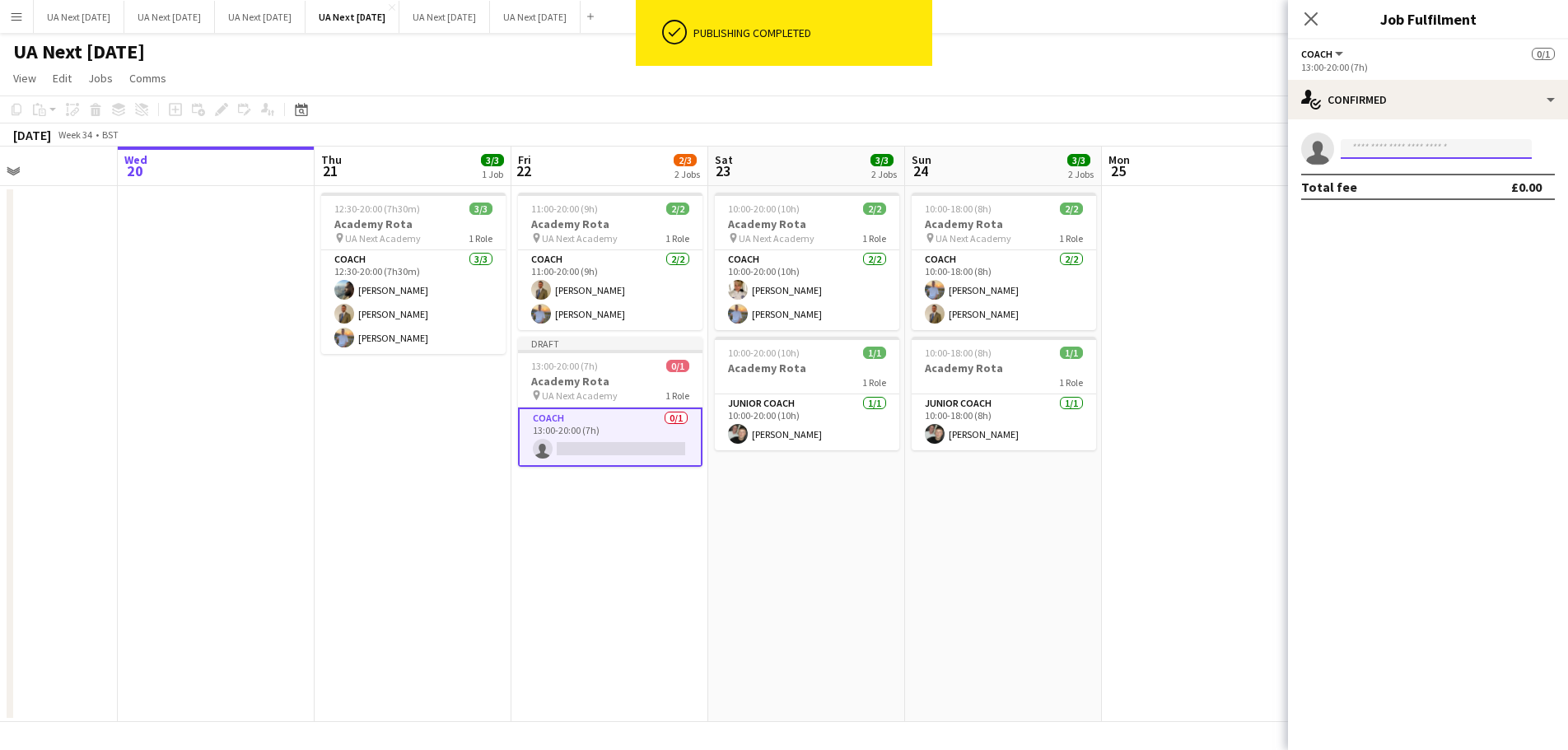
click at [1426, 149] on input at bounding box center [1435, 149] width 191 height 20
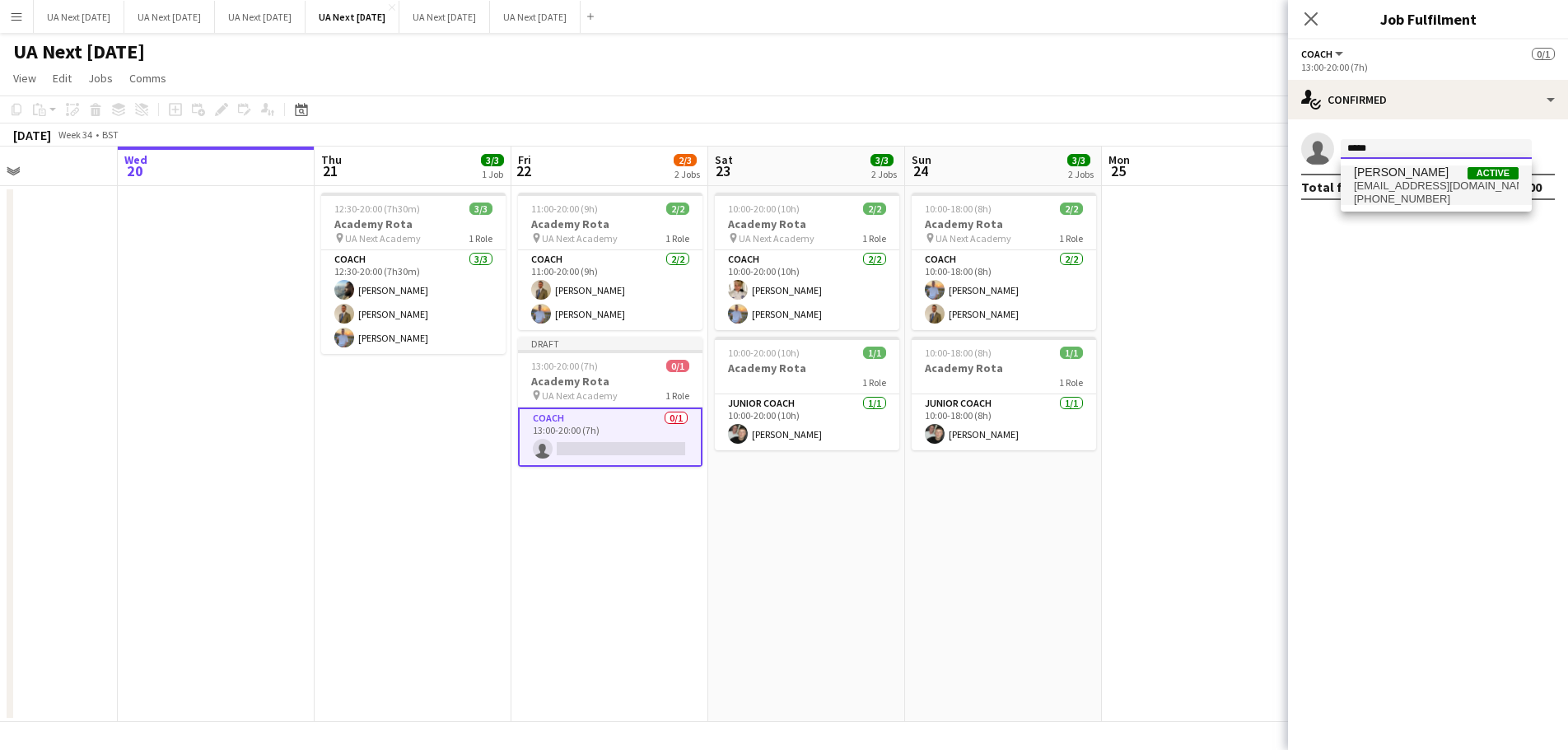
type input "*****"
click at [1406, 188] on span "[EMAIL_ADDRESS][DOMAIN_NAME]" at bounding box center [1436, 186] width 165 height 13
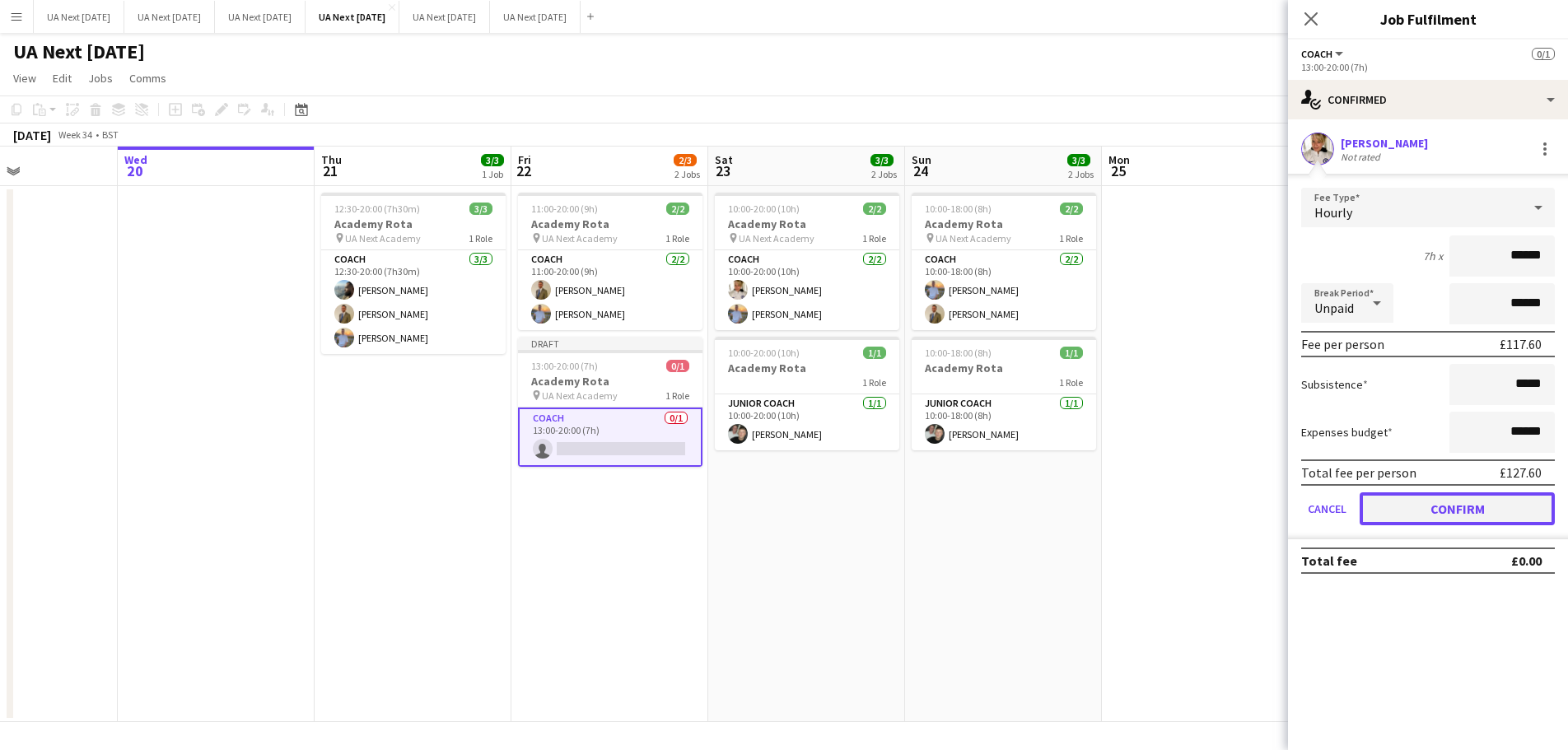
click at [1427, 503] on button "Confirm" at bounding box center [1457, 508] width 195 height 33
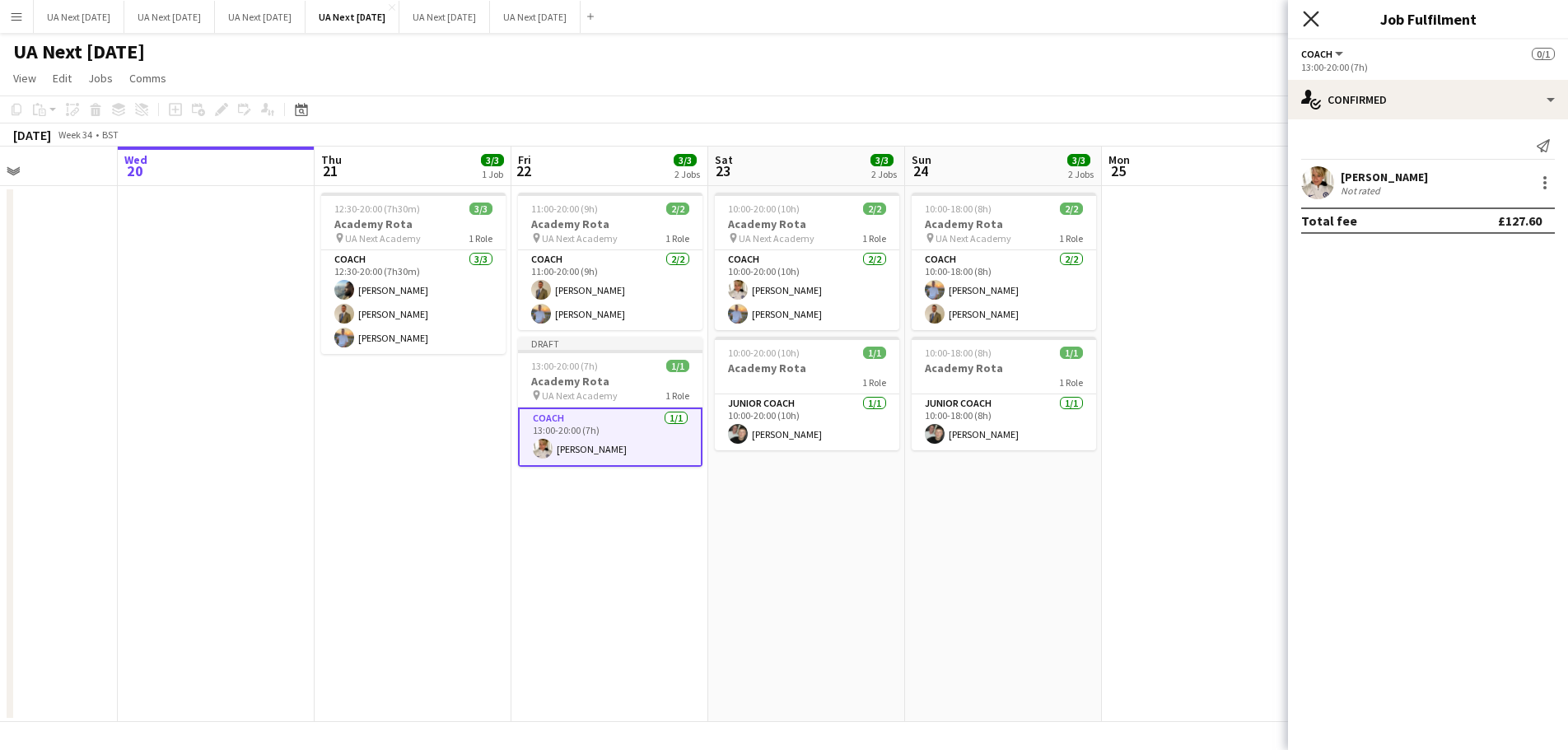
click at [1308, 11] on app-icon "Close pop-in" at bounding box center [1311, 19] width 24 height 24
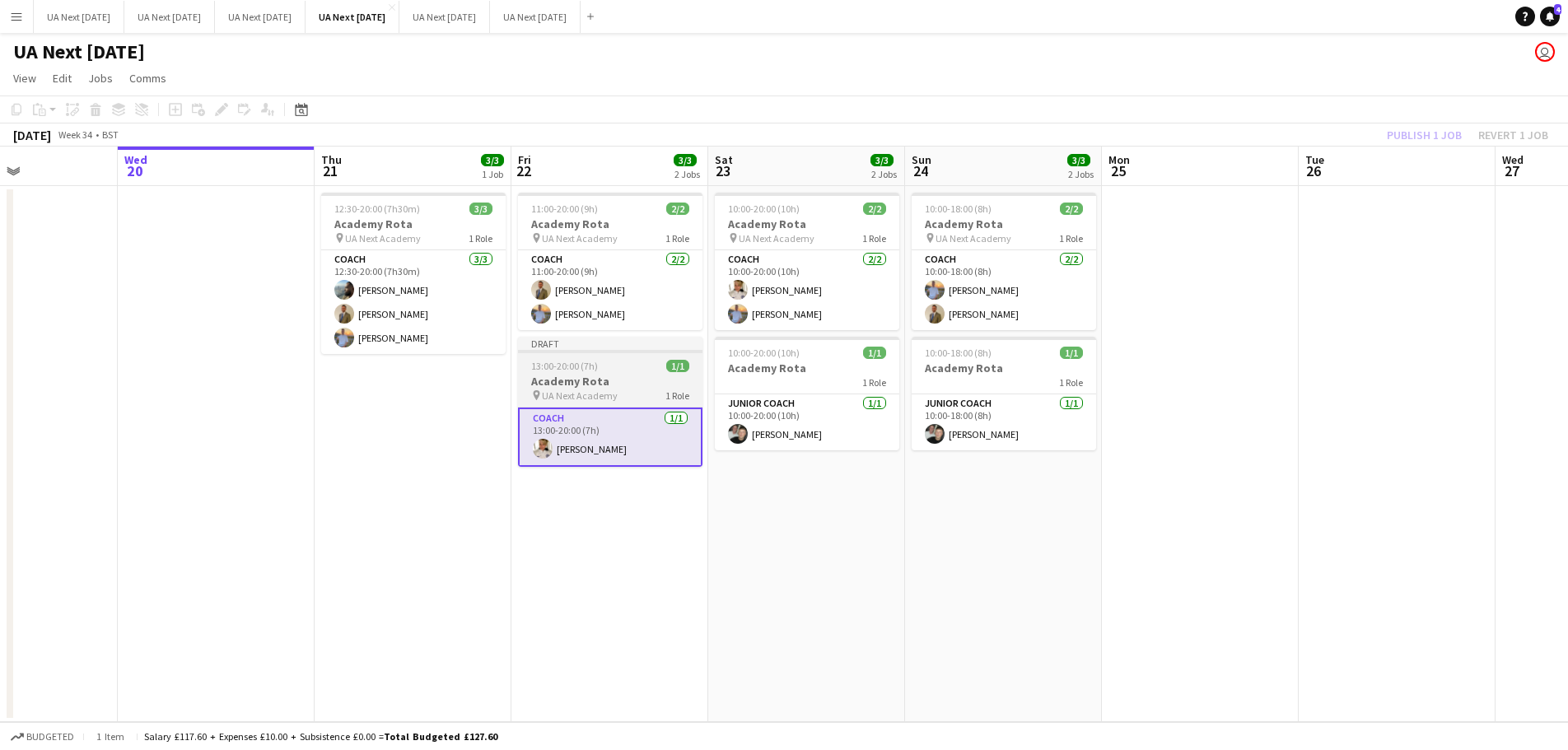
click at [647, 381] on h3 "Academy Rota" at bounding box center [610, 381] width 185 height 15
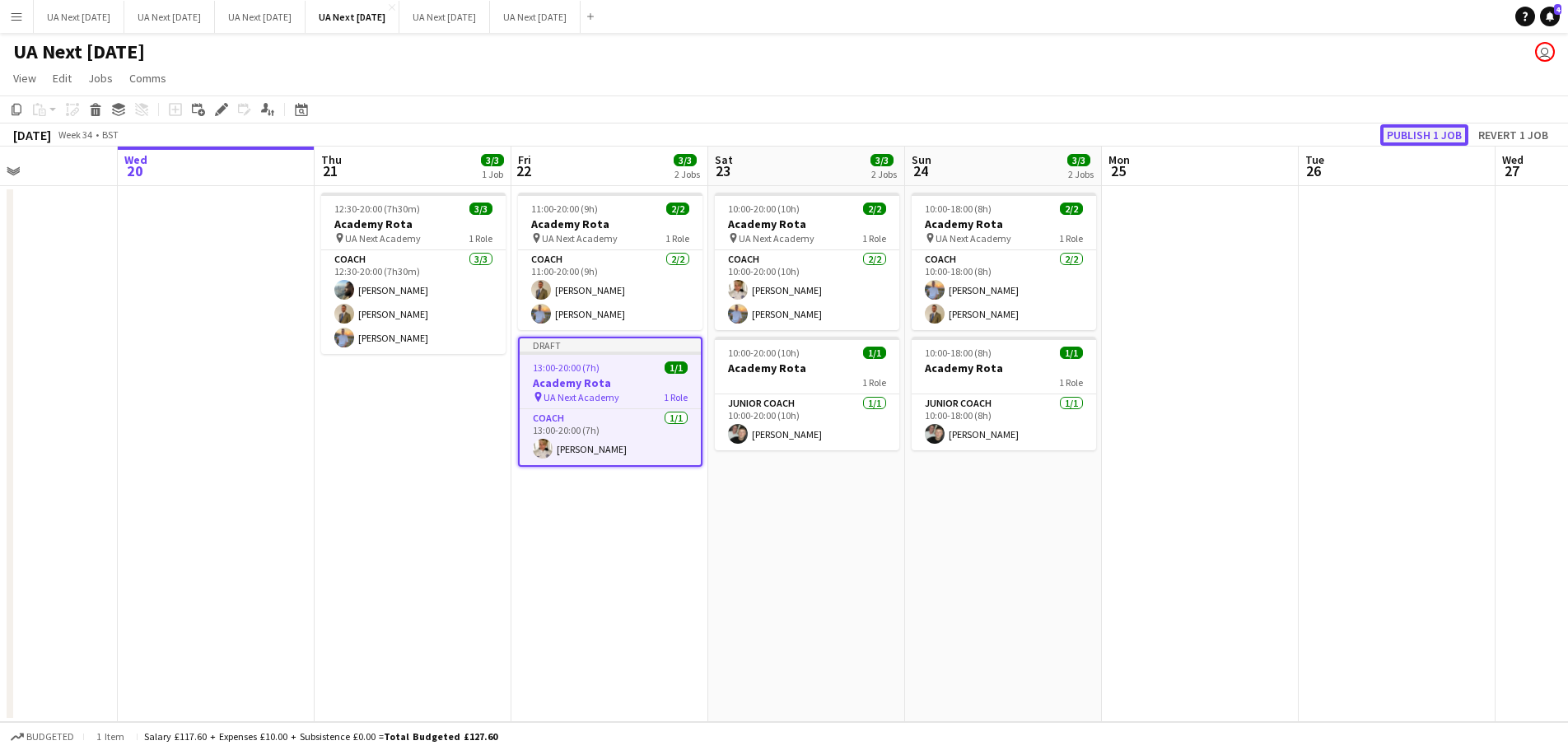
click at [1408, 132] on button "Publish 1 job" at bounding box center [1424, 135] width 88 height 22
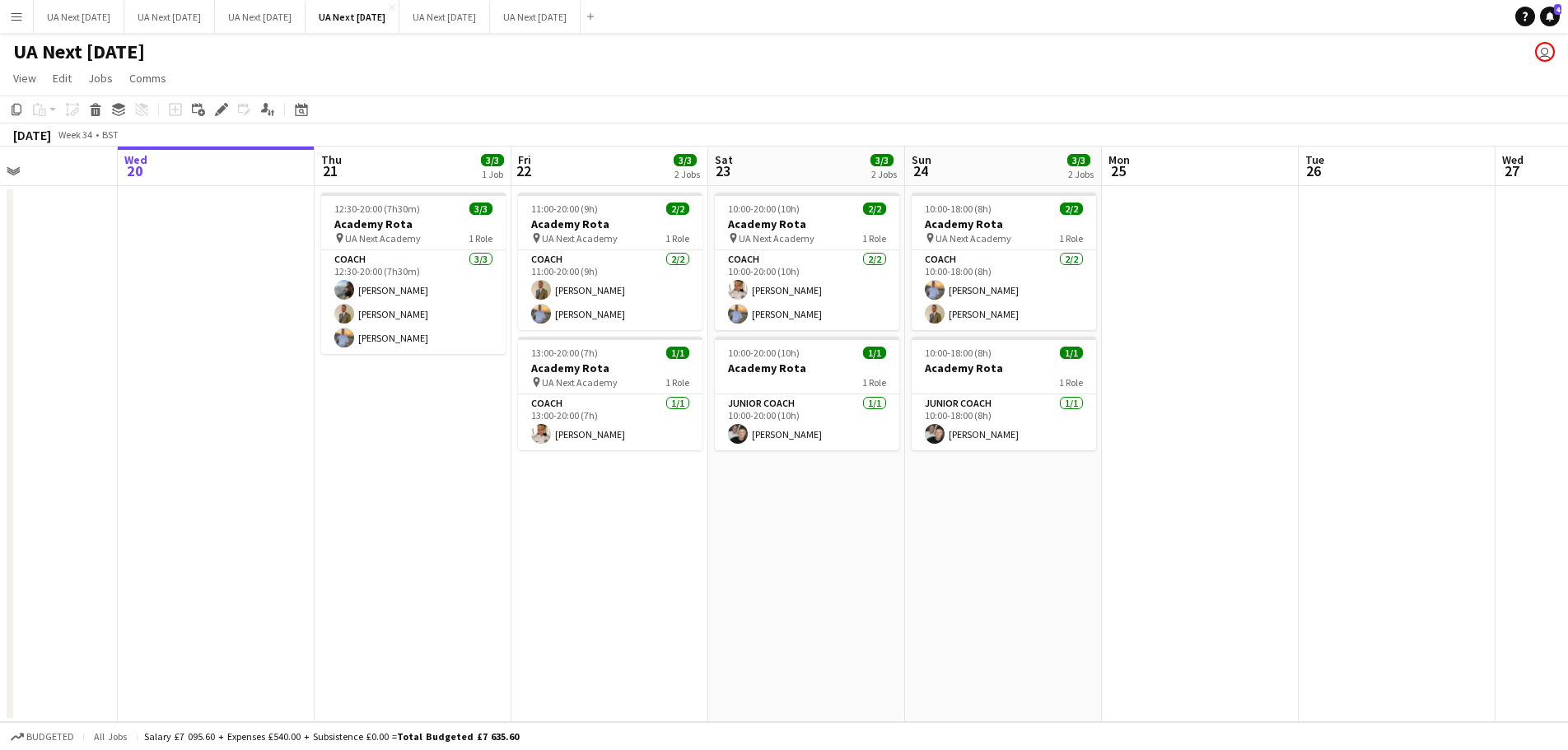
scroll to position [0, 668]
click at [646, 368] on h3 "Academy Rota" at bounding box center [611, 368] width 185 height 15
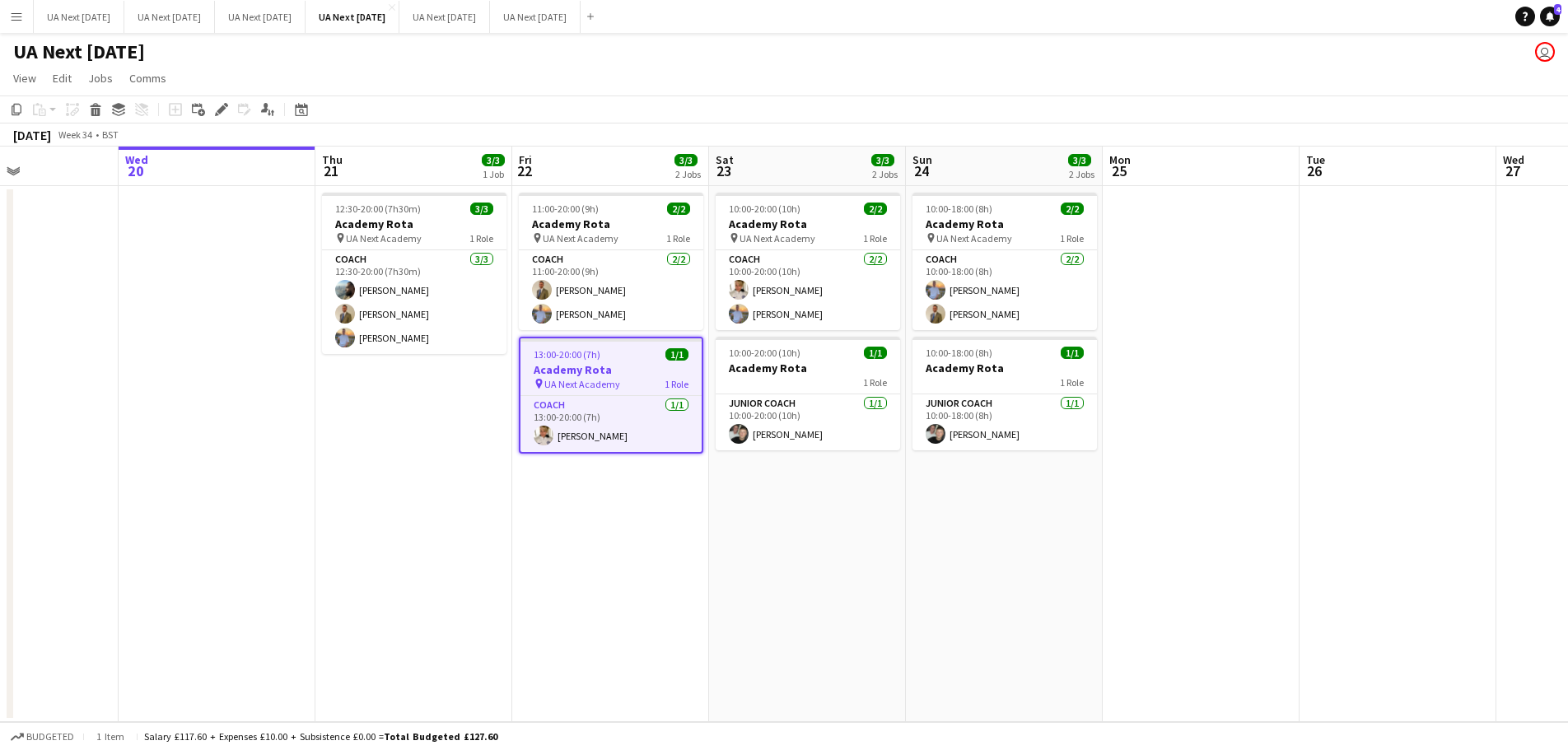
click at [825, 237] on div "pin UA Next Academy 1 Role" at bounding box center [808, 238] width 185 height 13
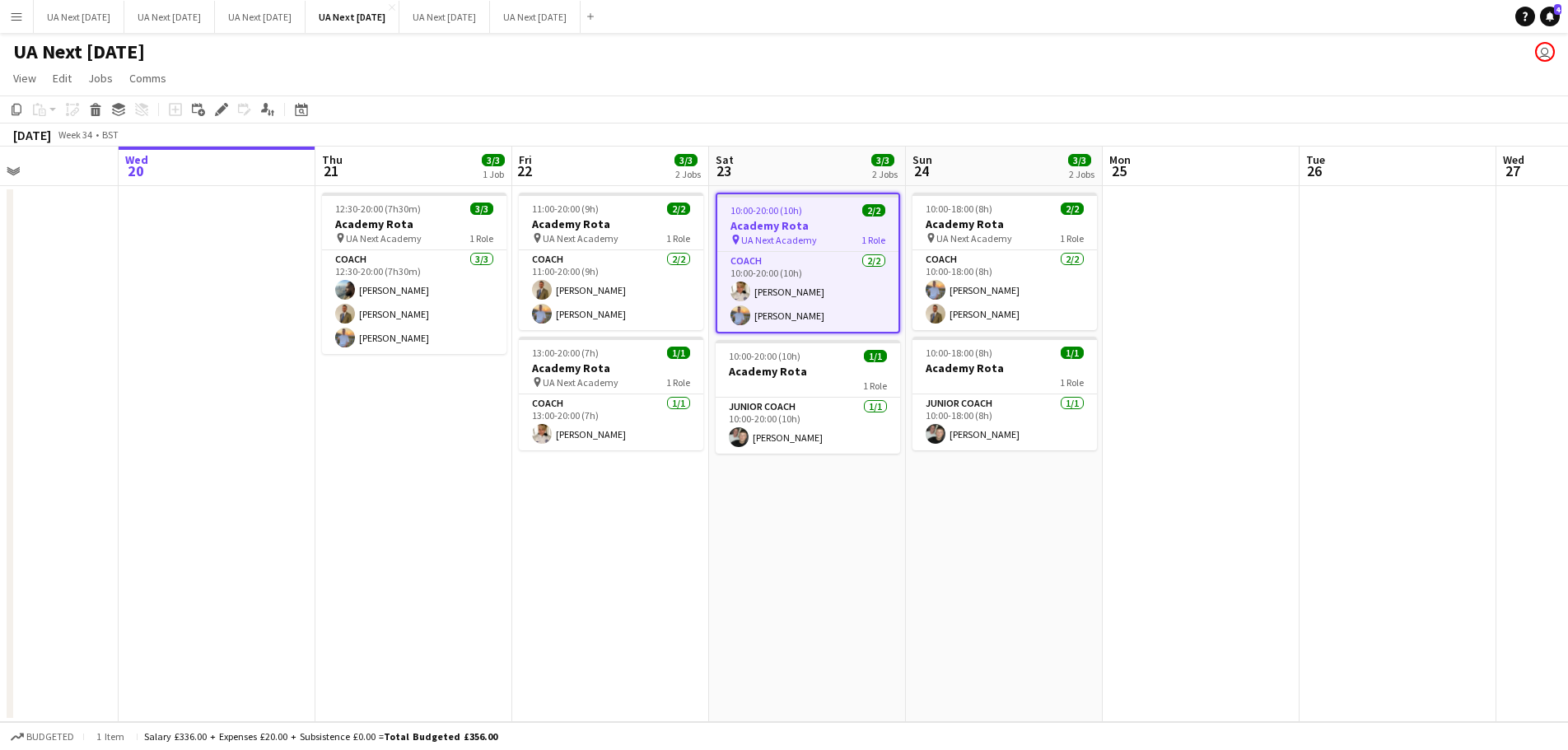
click at [224, 110] on icon at bounding box center [221, 110] width 9 height 9
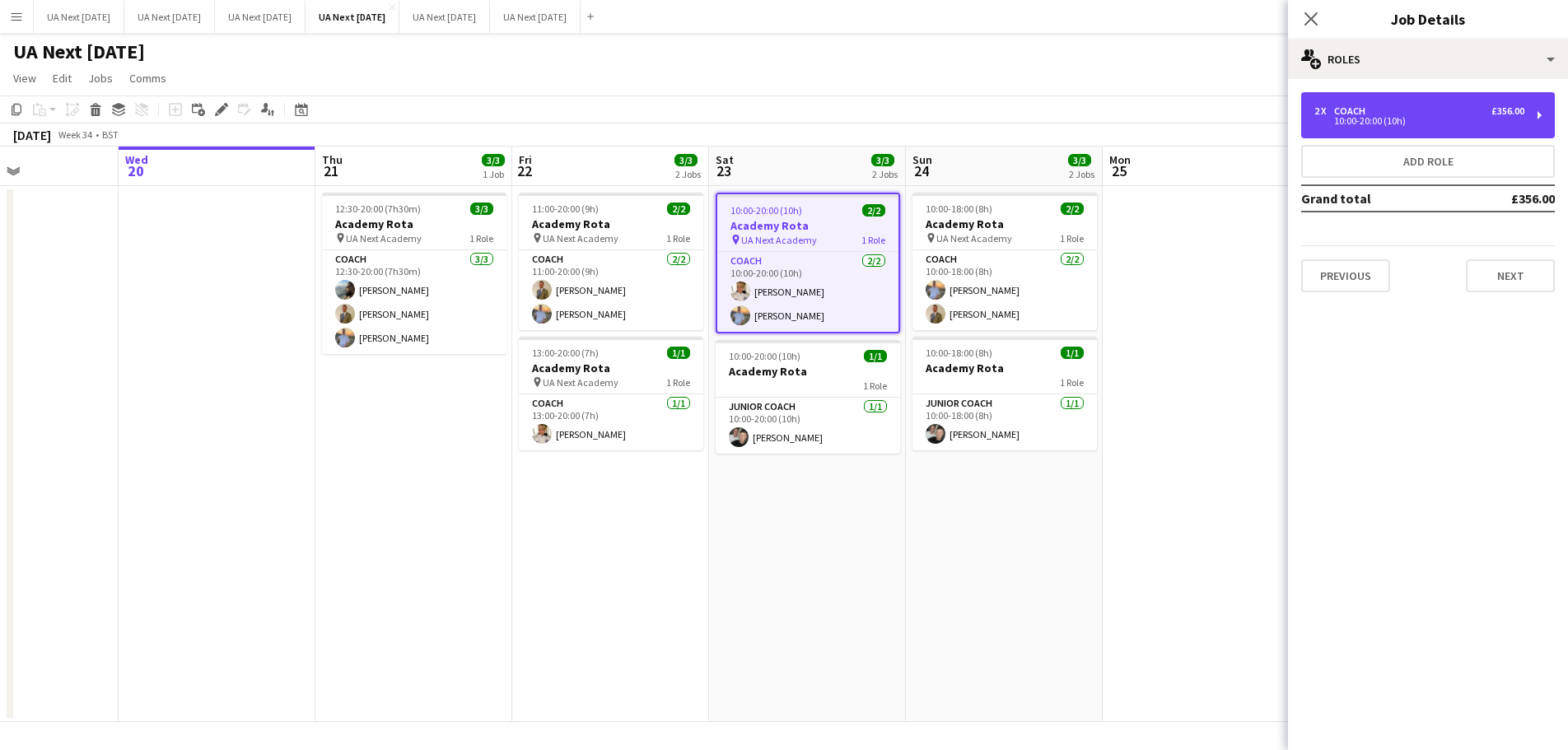
click at [1540, 115] on div "2 x Coach £356.00 10:00-20:00 (10h)" at bounding box center [1428, 115] width 254 height 46
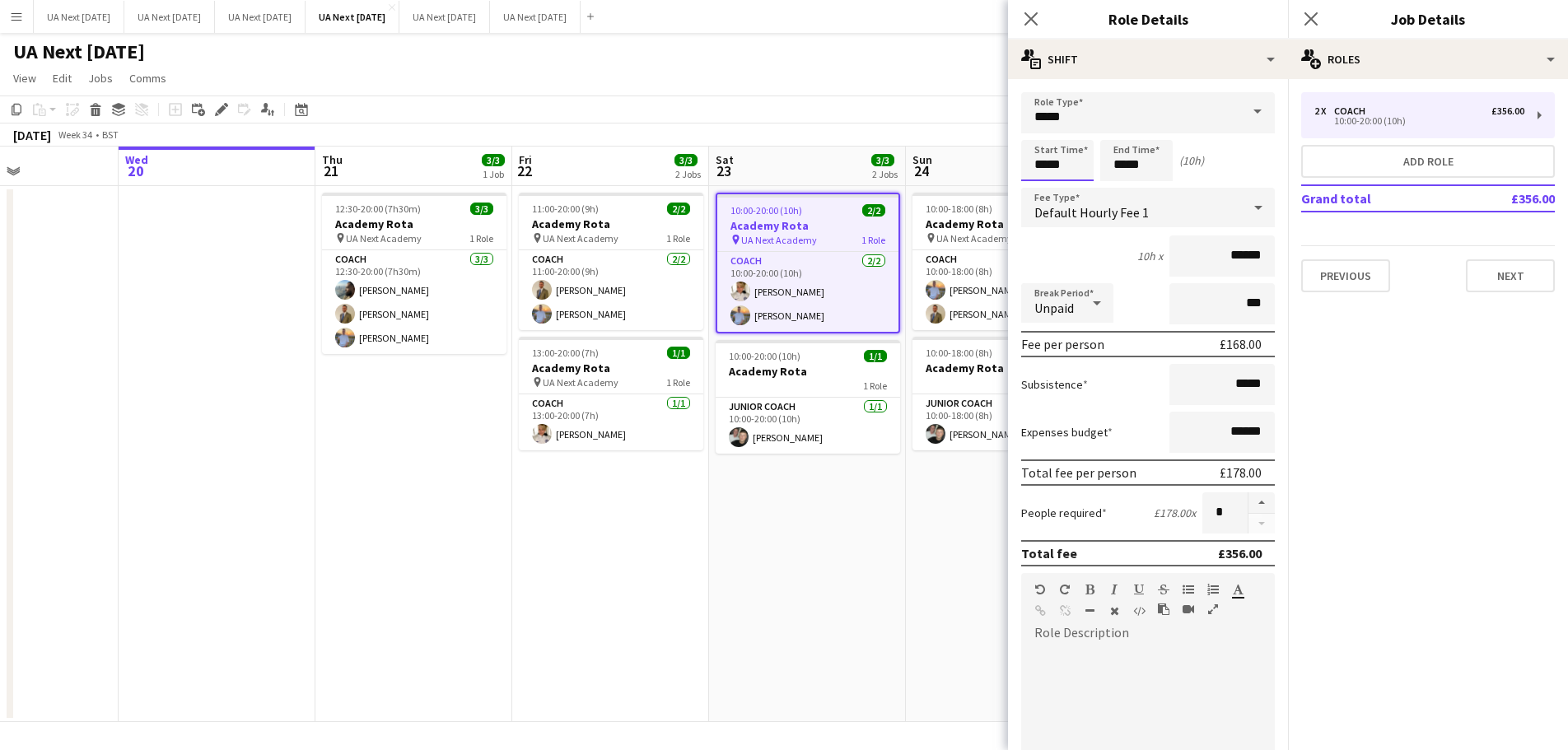
click at [1037, 145] on input "*****" at bounding box center [1057, 160] width 72 height 41
click at [1043, 127] on div at bounding box center [1040, 131] width 33 height 16
click at [1040, 191] on div at bounding box center [1040, 189] width 33 height 16
type input "*****"
click at [1040, 191] on div at bounding box center [1040, 189] width 33 height 16
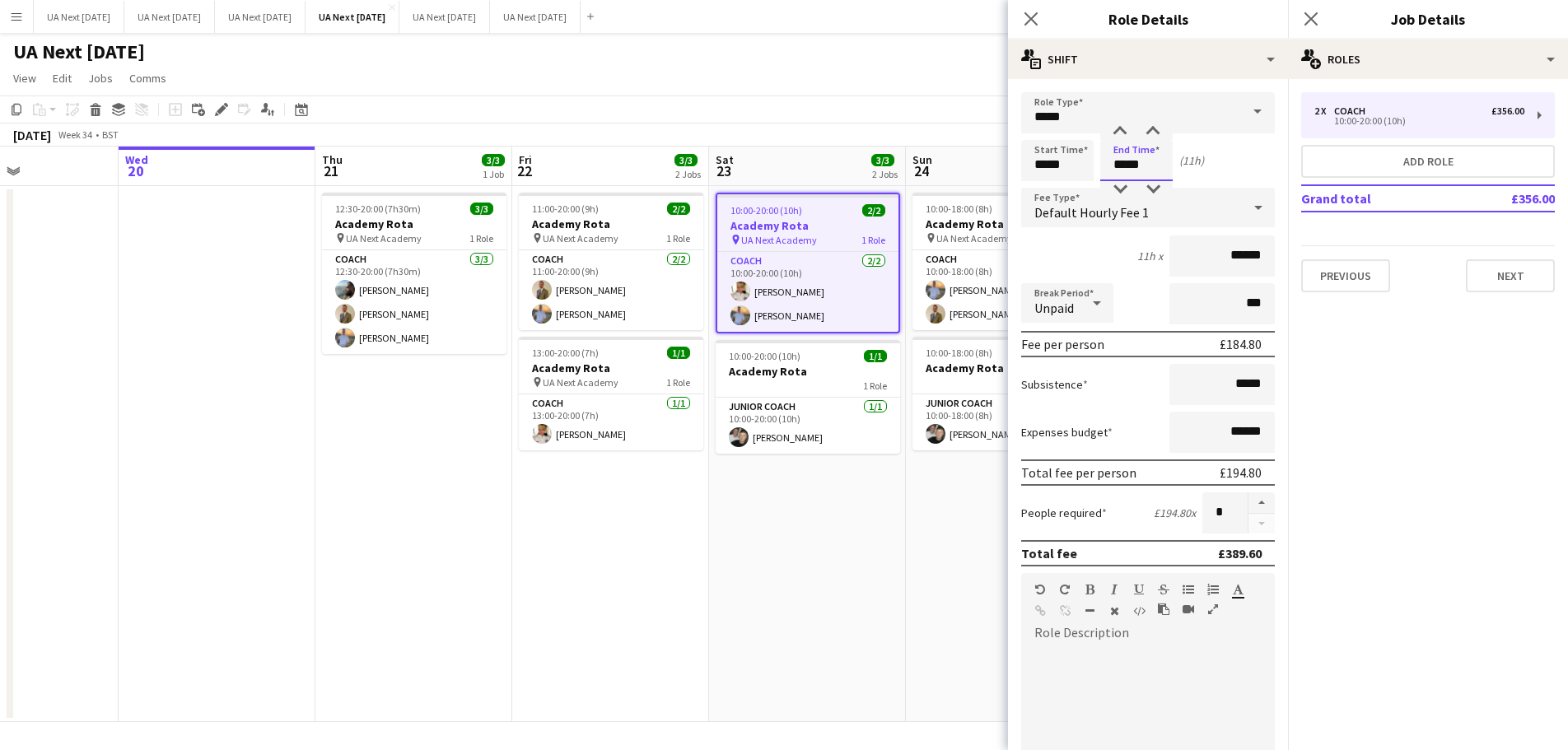
click at [1121, 146] on input "*****" at bounding box center [1136, 160] width 72 height 41
type input "*****"
click at [1116, 188] on div at bounding box center [1120, 189] width 33 height 16
click at [1030, 13] on icon "Close pop-in" at bounding box center [1030, 19] width 13 height 13
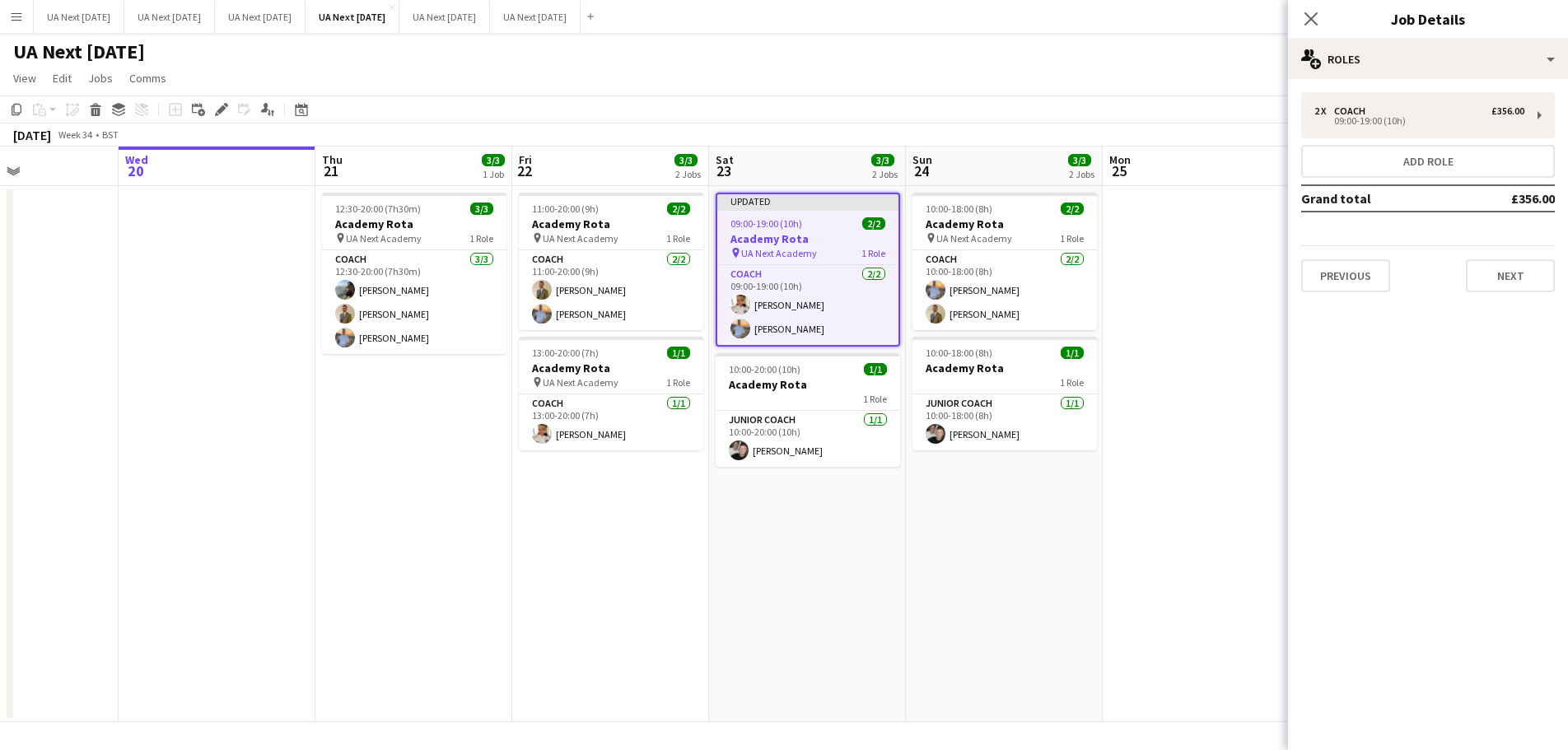
click at [1305, 19] on icon "Close pop-in" at bounding box center [1311, 19] width 13 height 13
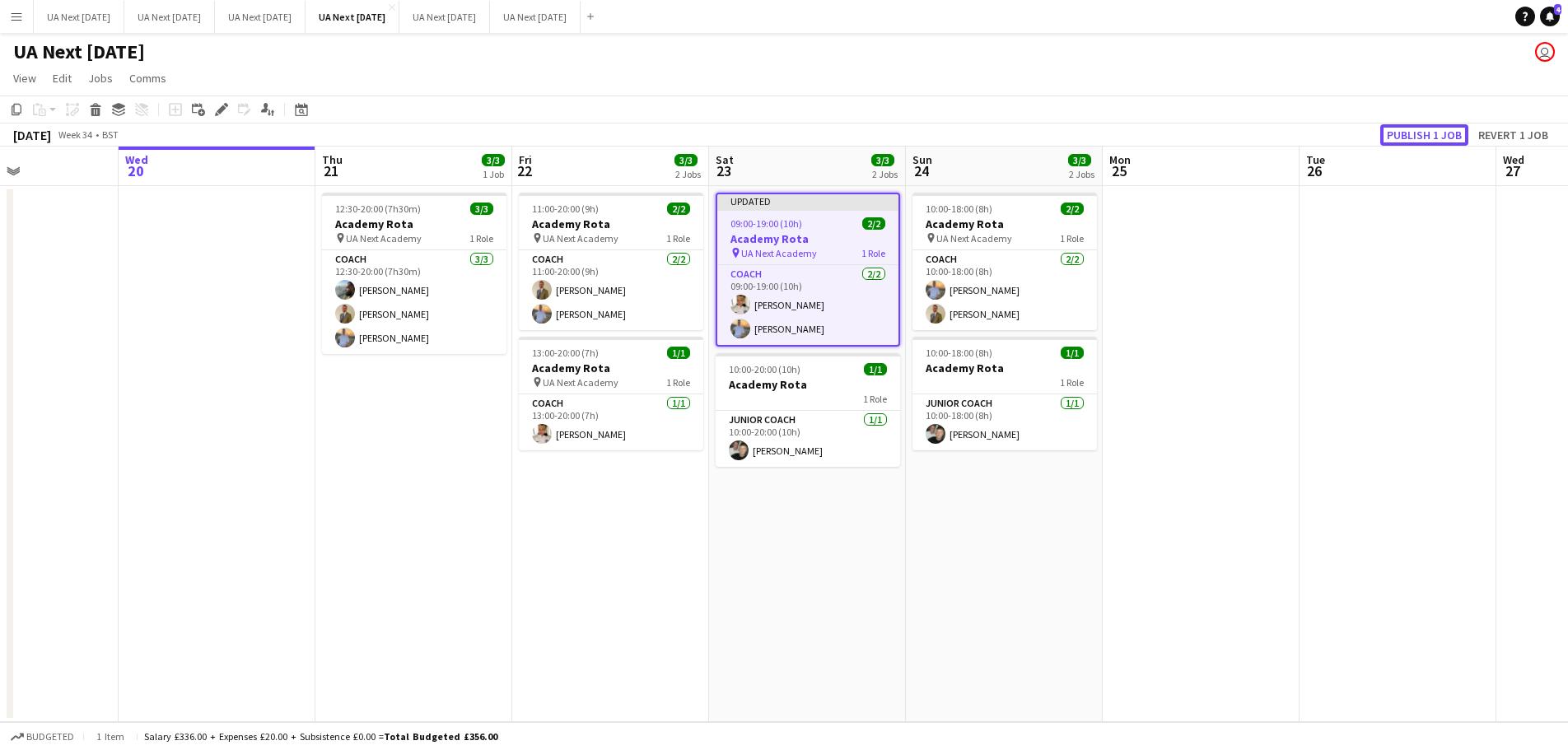
click at [1407, 135] on button "Publish 1 job" at bounding box center [1424, 135] width 88 height 22
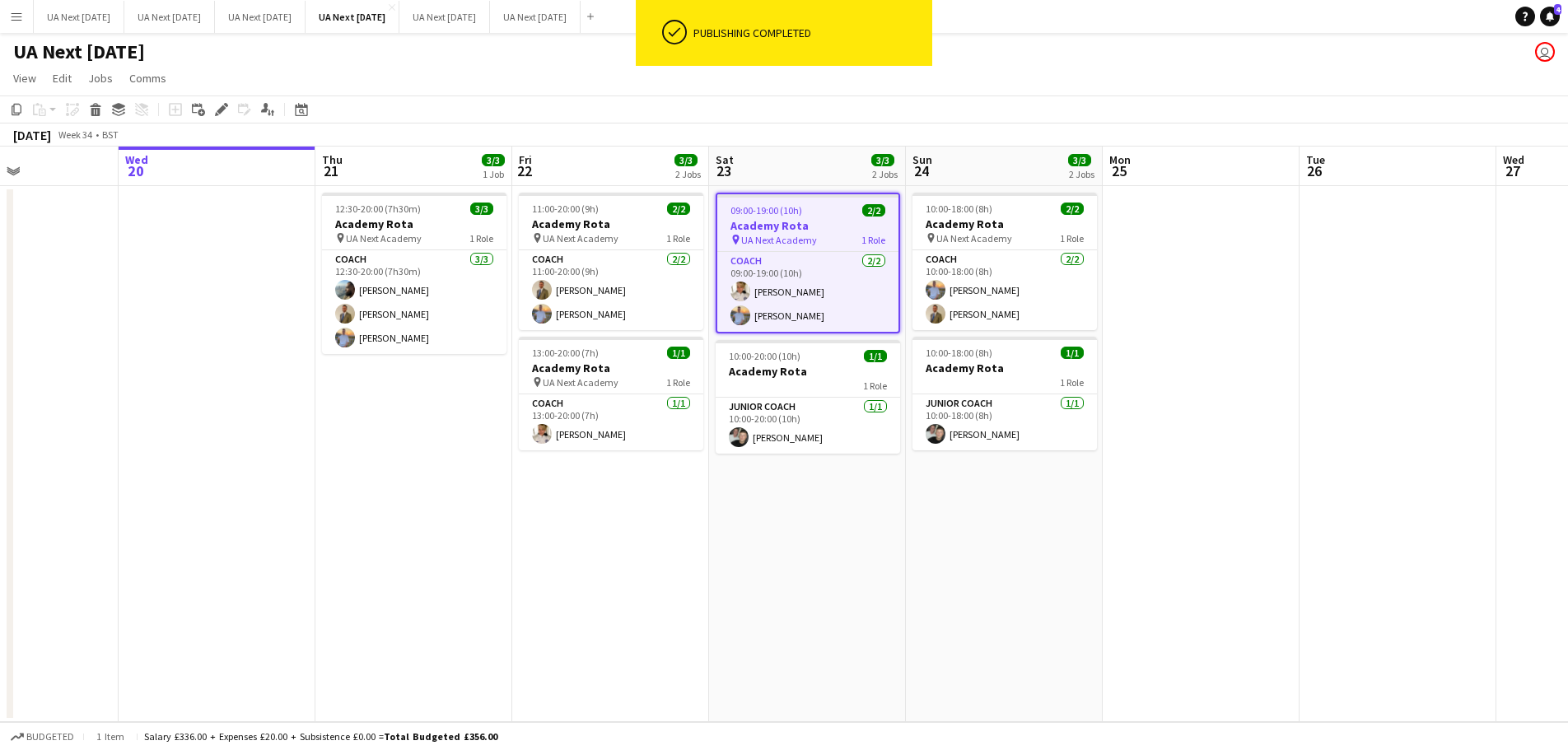
click at [791, 387] on div "1 Role" at bounding box center [808, 386] width 185 height 13
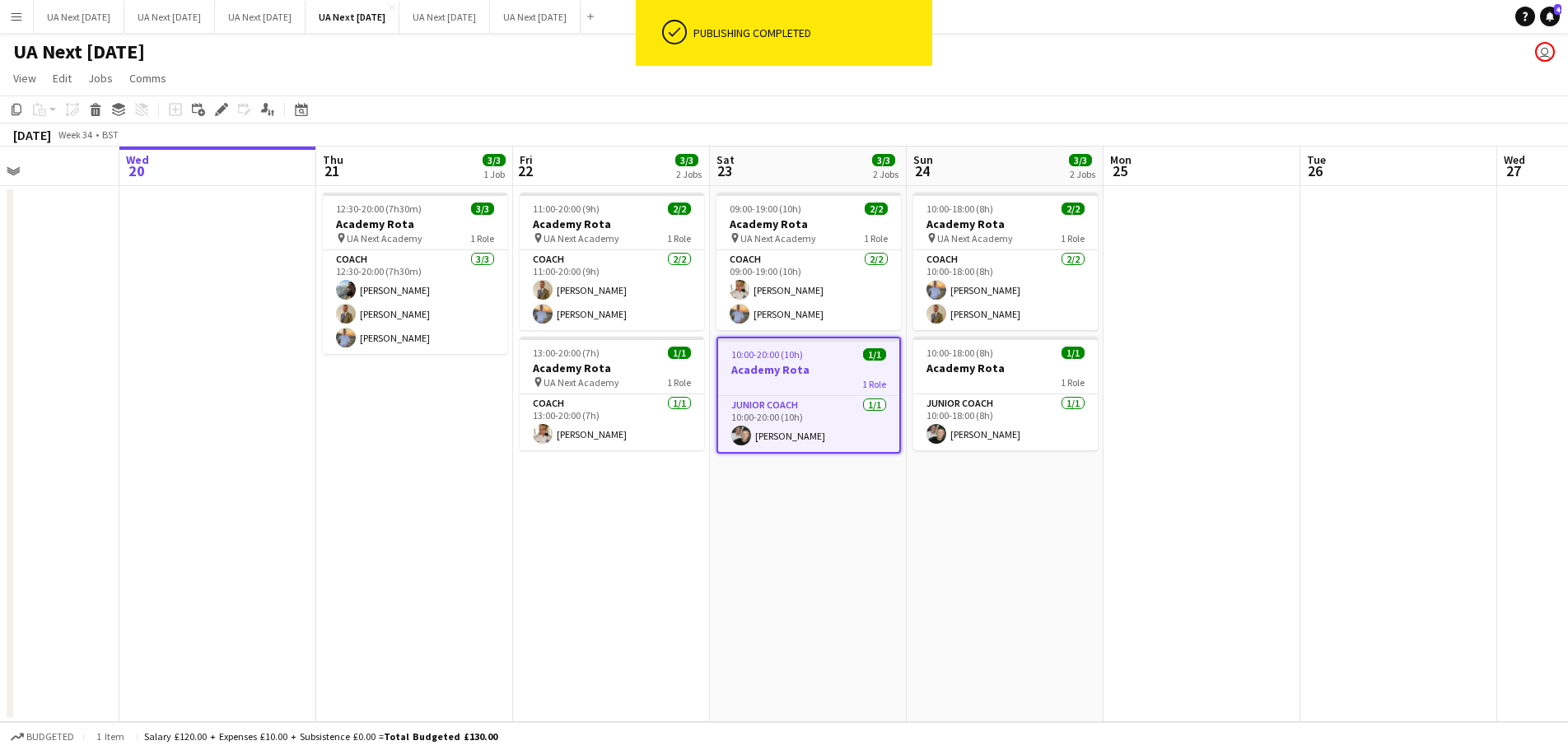
click at [217, 108] on icon "Edit" at bounding box center [222, 110] width 13 height 13
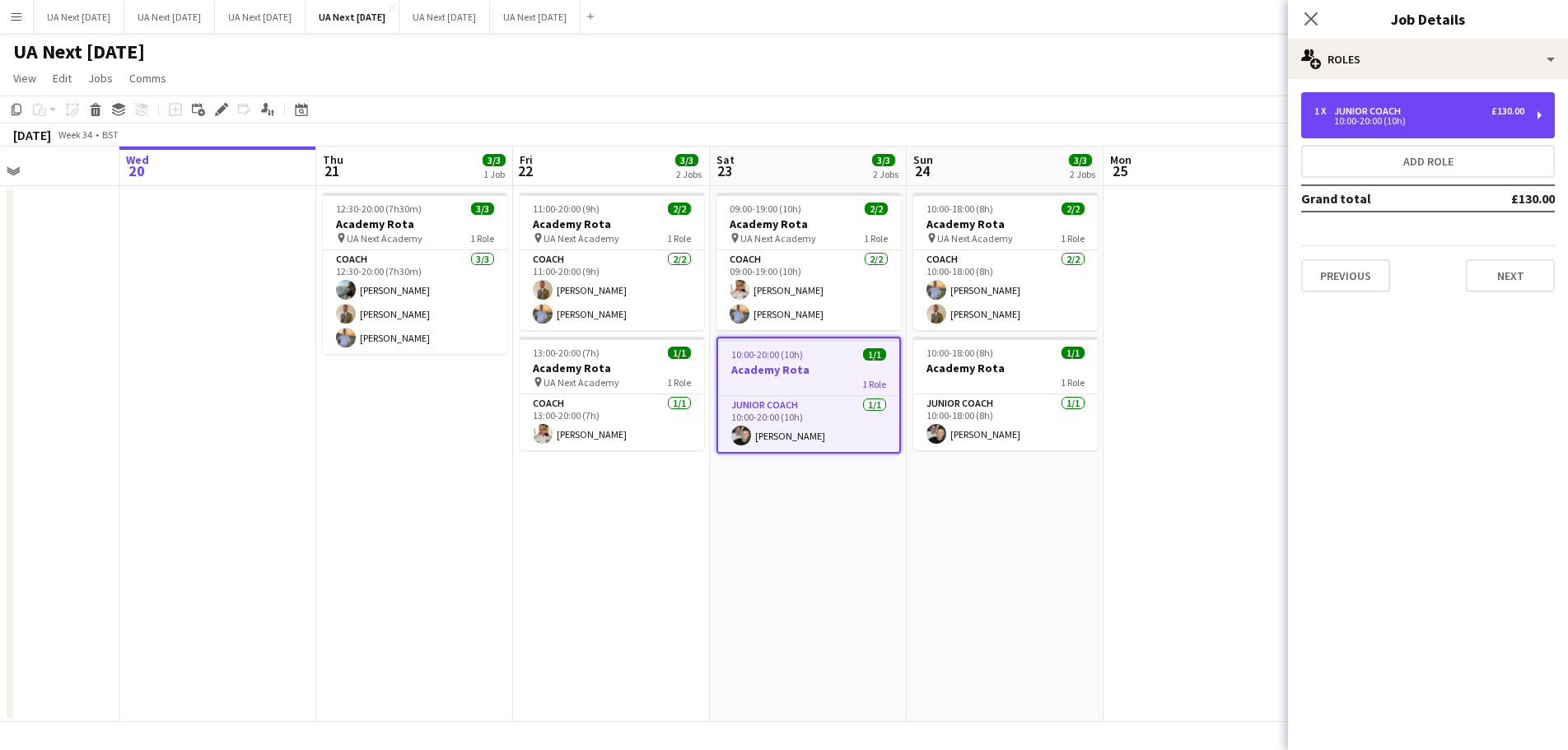
click at [1540, 120] on div "1 x Junior Coach £130.00 10:00-20:00 (10h)" at bounding box center [1428, 115] width 254 height 46
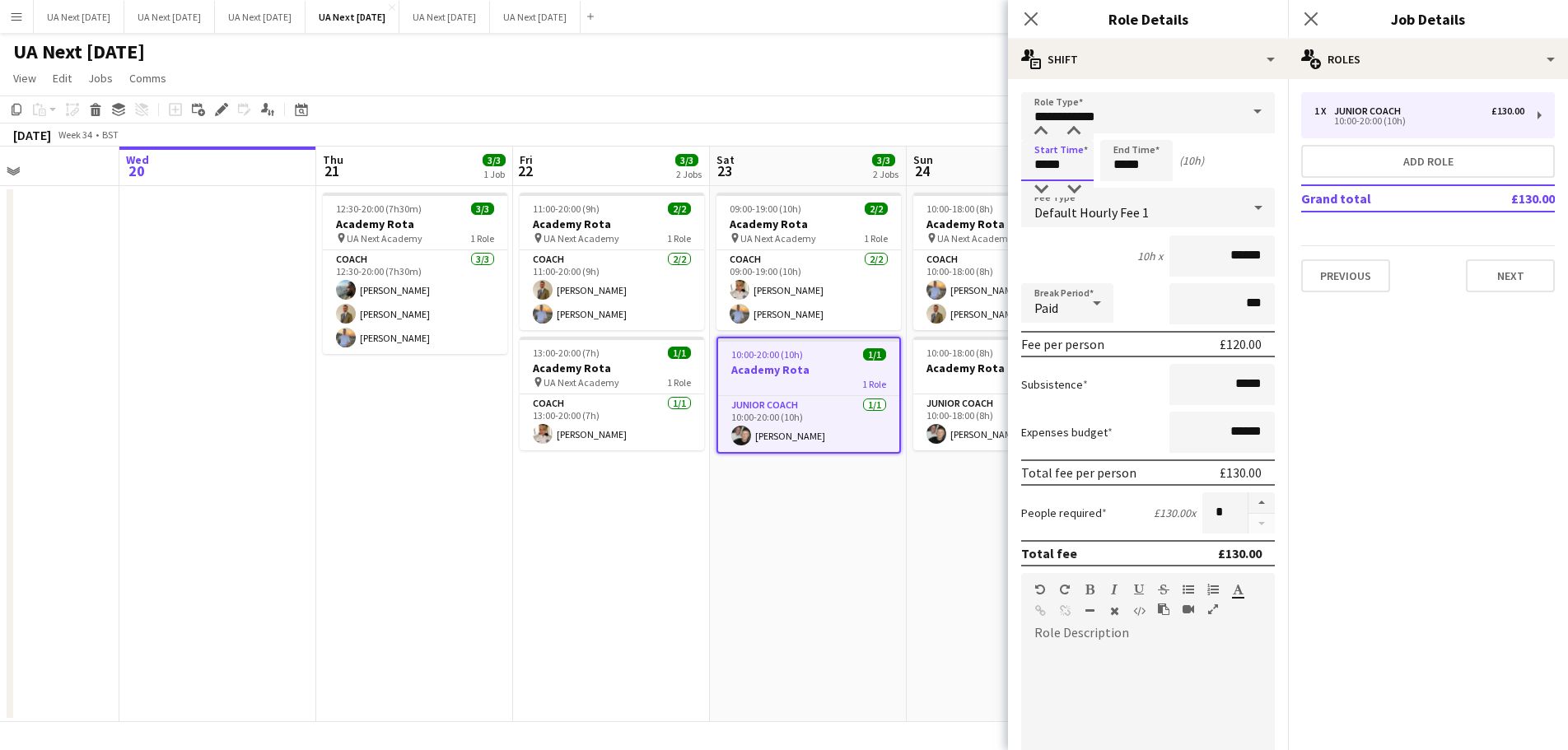
click at [1058, 158] on input "*****" at bounding box center [1057, 160] width 72 height 41
type input "*****"
click at [1039, 188] on div at bounding box center [1040, 189] width 33 height 16
click at [1105, 167] on input "*****" at bounding box center [1136, 160] width 72 height 41
type input "*****"
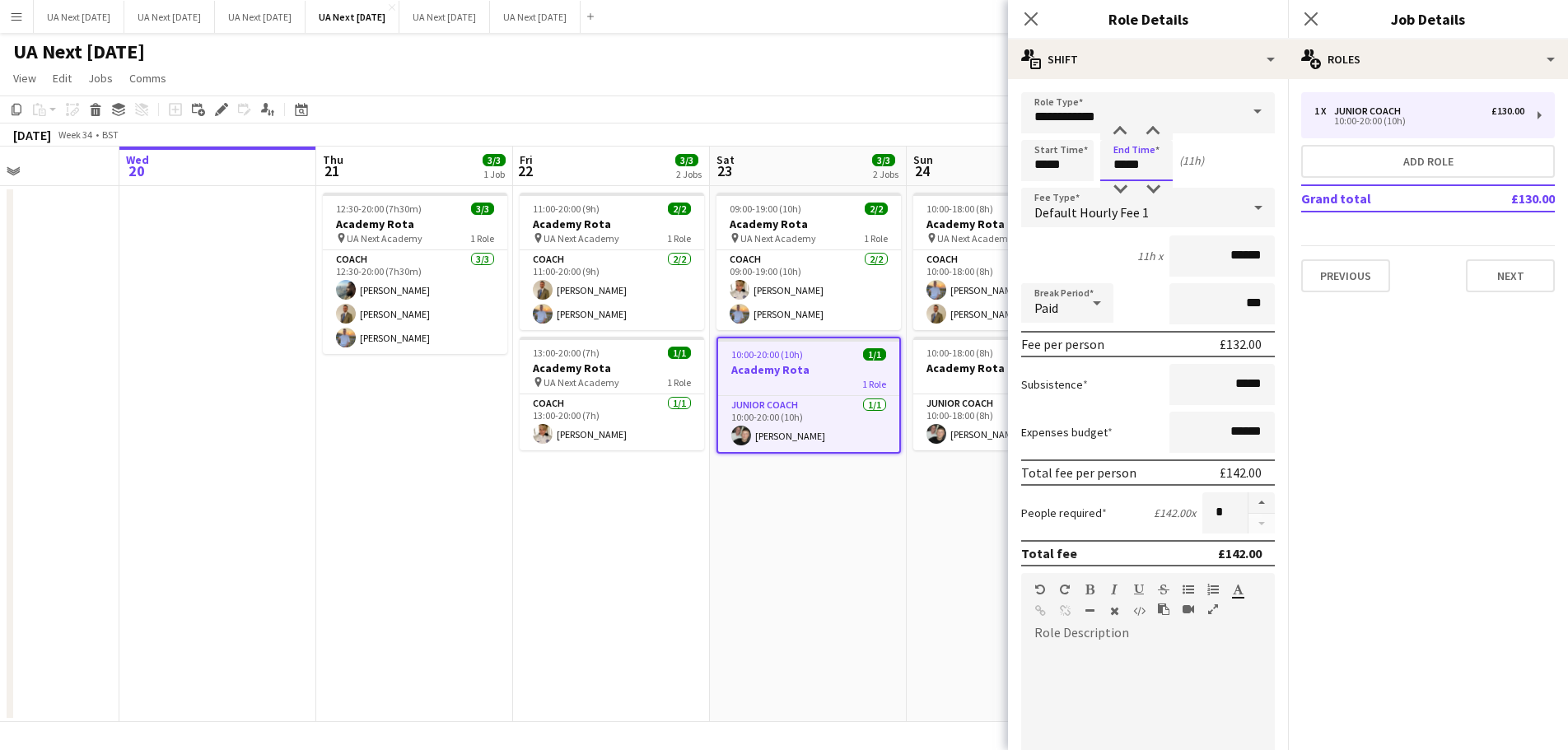
click at [1120, 191] on div at bounding box center [1120, 189] width 33 height 16
click at [1030, 19] on icon "Close pop-in" at bounding box center [1030, 19] width 13 height 13
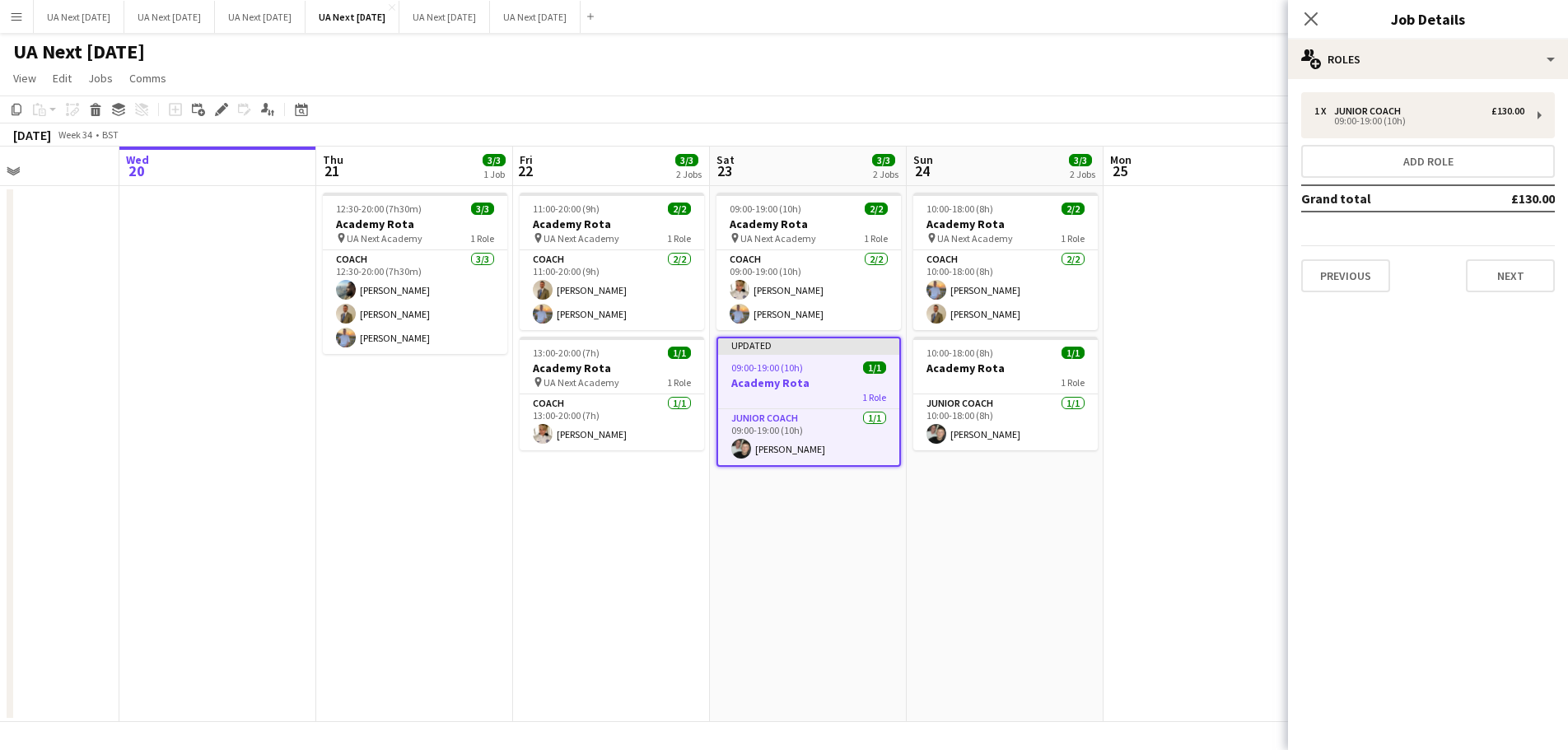
click at [1302, 14] on app-icon "Close pop-in" at bounding box center [1310, 19] width 20 height 20
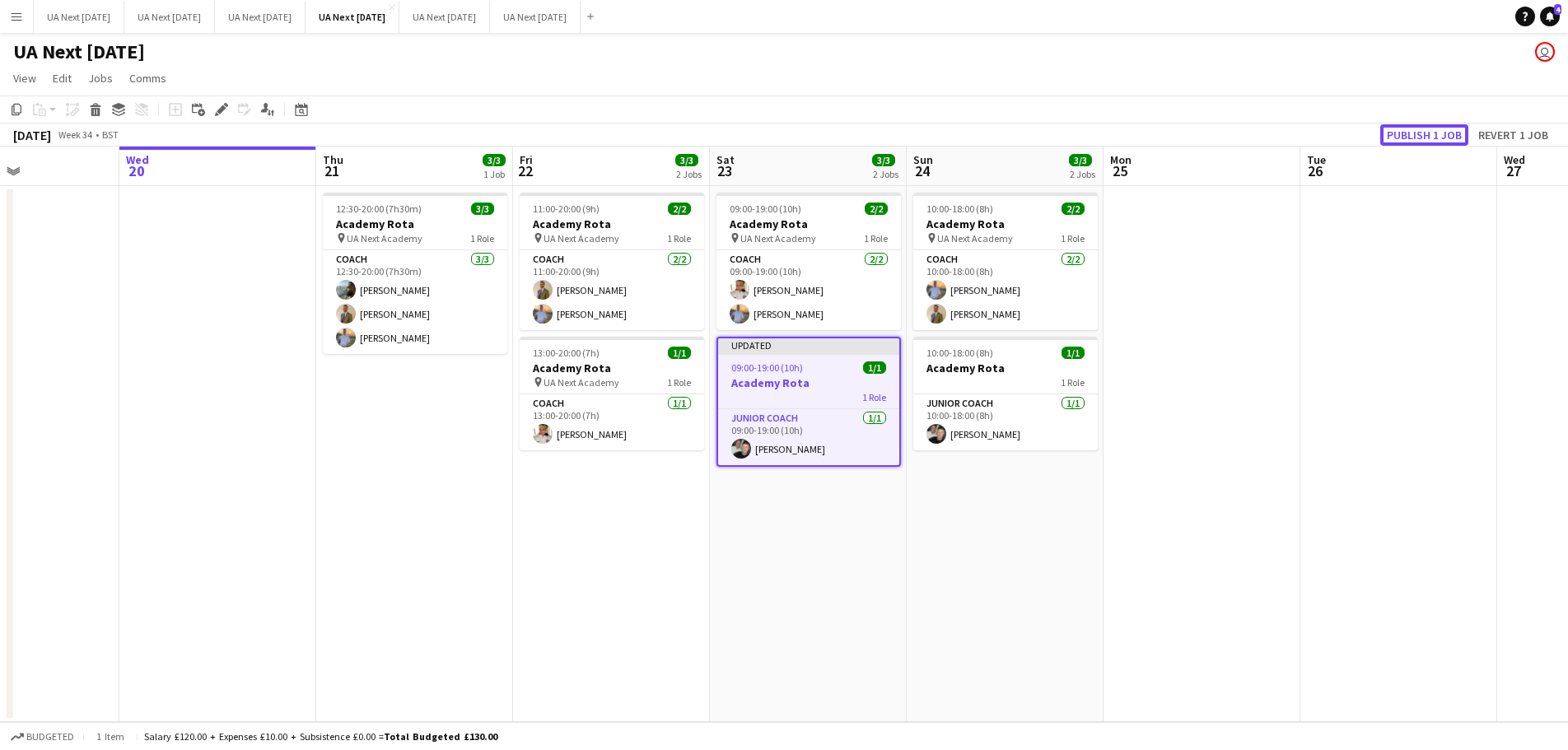
click at [1413, 133] on button "Publish 1 job" at bounding box center [1424, 135] width 88 height 22
